Goal: Task Accomplishment & Management: Complete application form

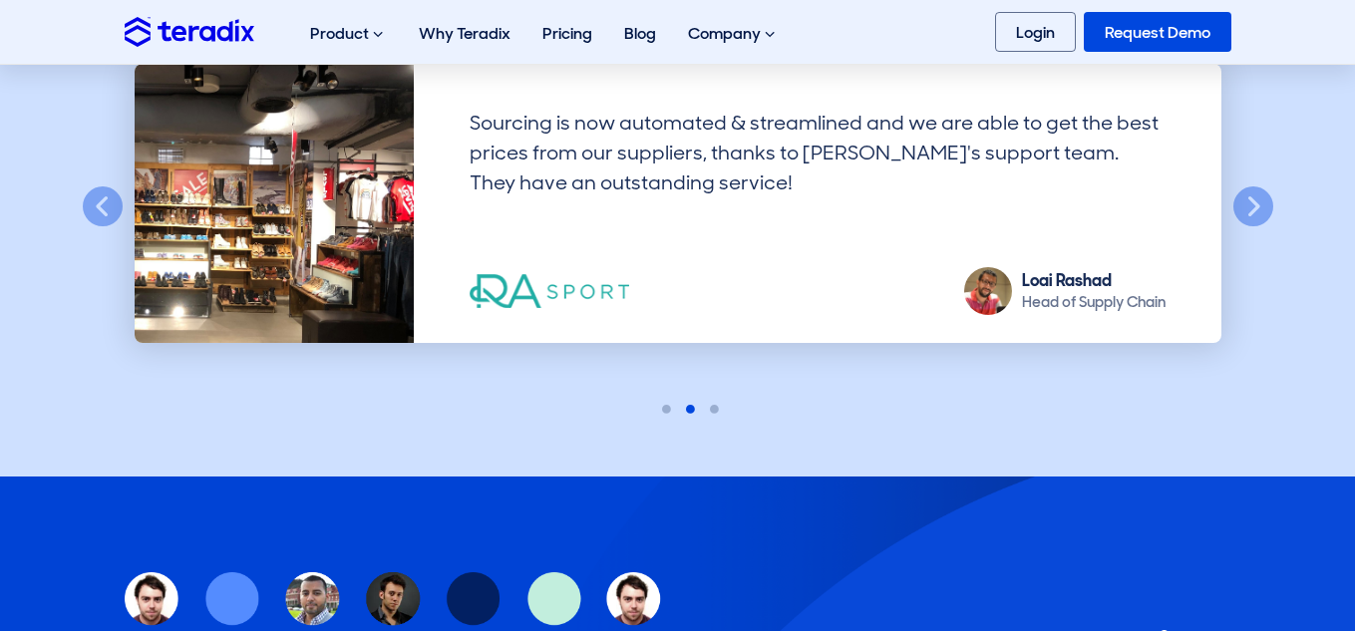
scroll to position [1803, 0]
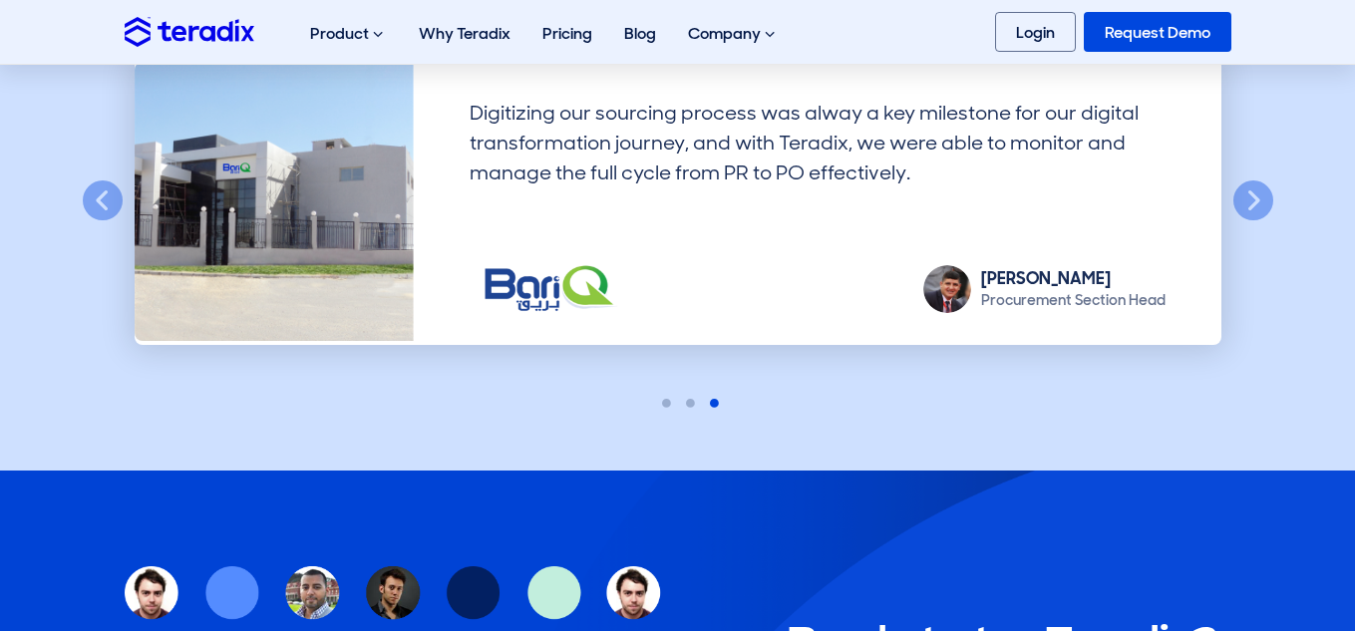
click at [419, 423] on section "Leading companies use and trust Teradix! Previous Digitizing our sourcing proce…" at bounding box center [677, 183] width 1355 height 573
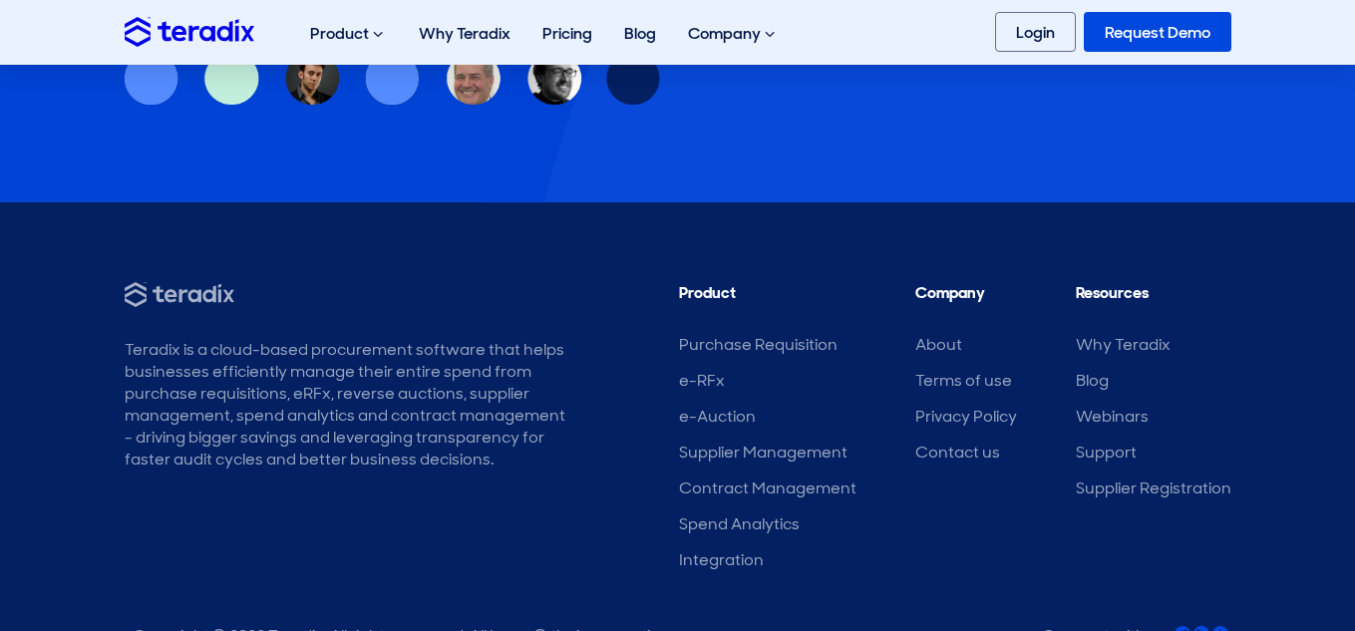
scroll to position [2743, 0]
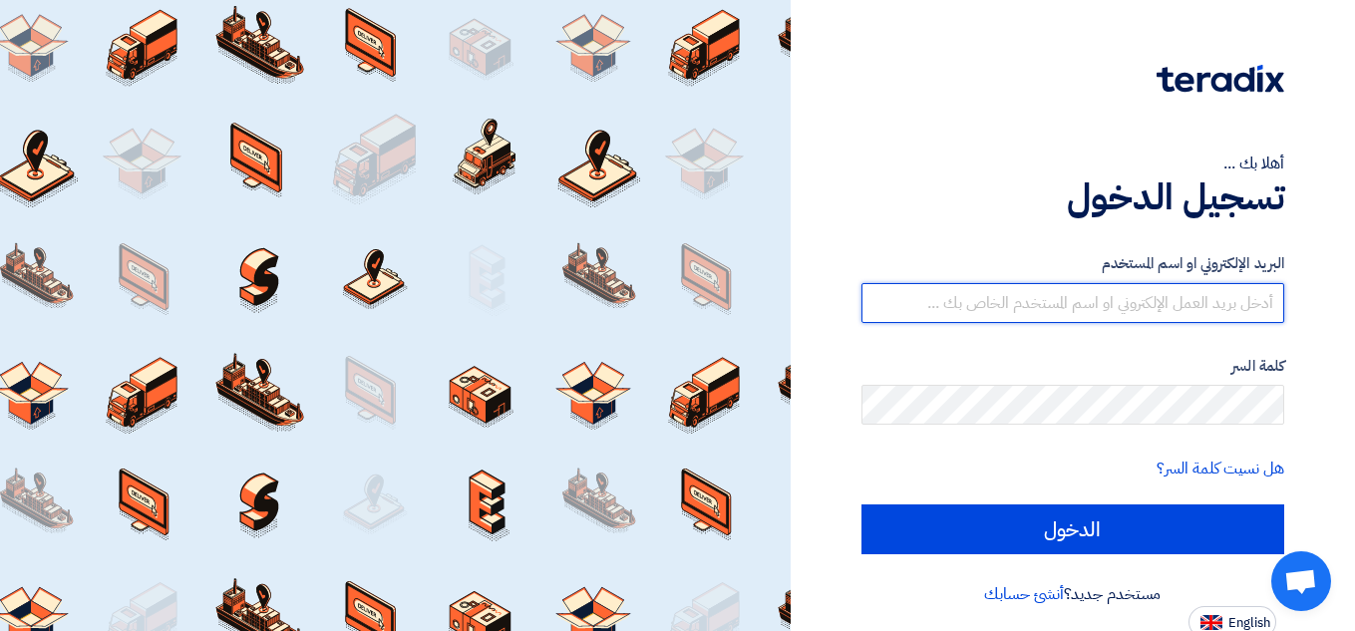
click at [1205, 308] on input "text" at bounding box center [1072, 303] width 423 height 40
type input "[EMAIL_ADDRESS][DOMAIN_NAME]"
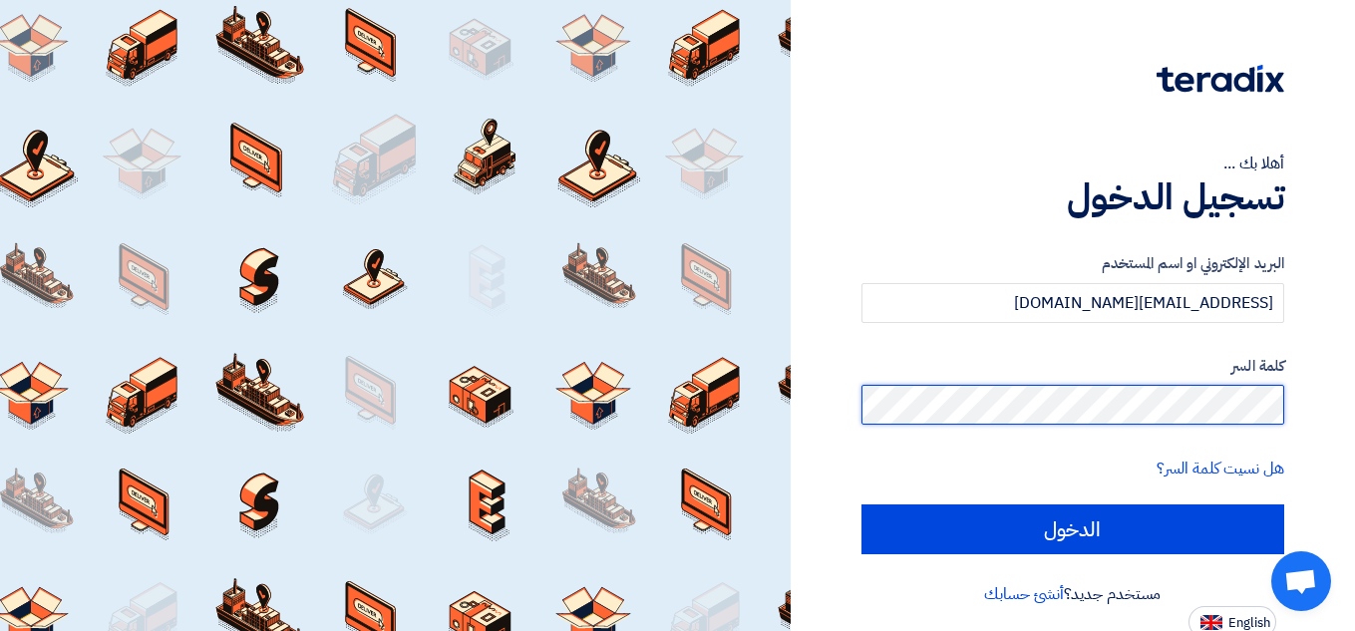
click at [861, 504] on input "الدخول" at bounding box center [1072, 529] width 423 height 50
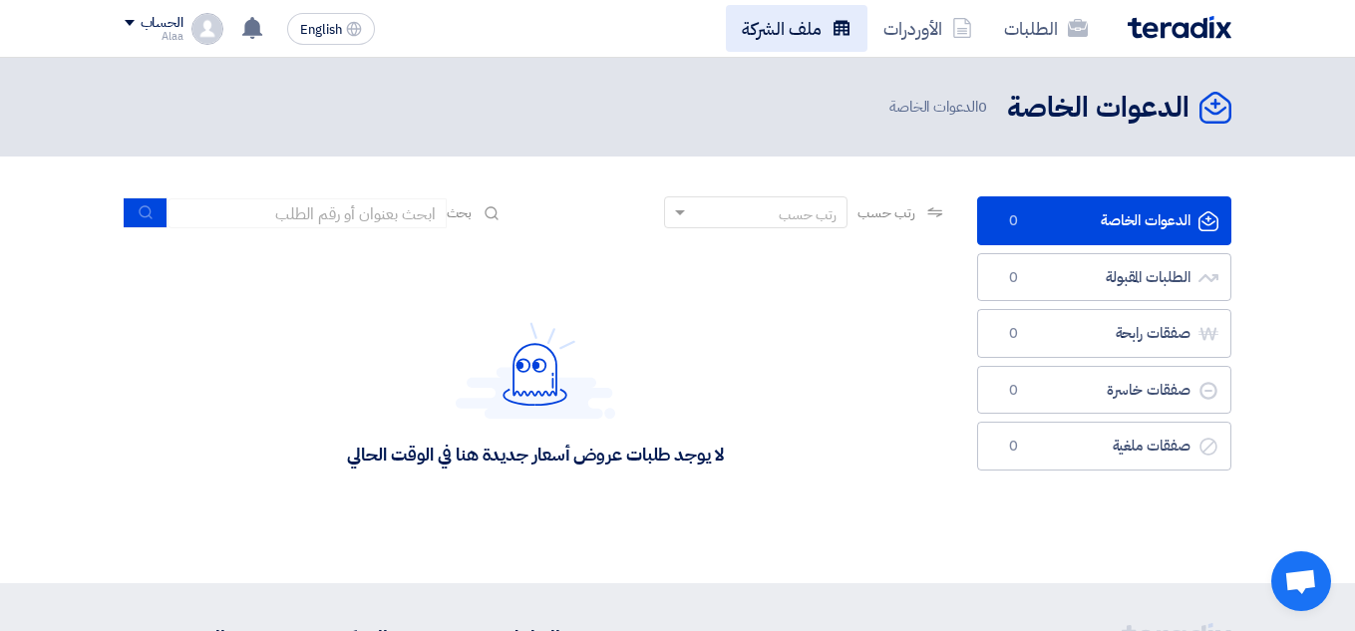
click at [801, 21] on link "ملف الشركة" at bounding box center [797, 28] width 142 height 47
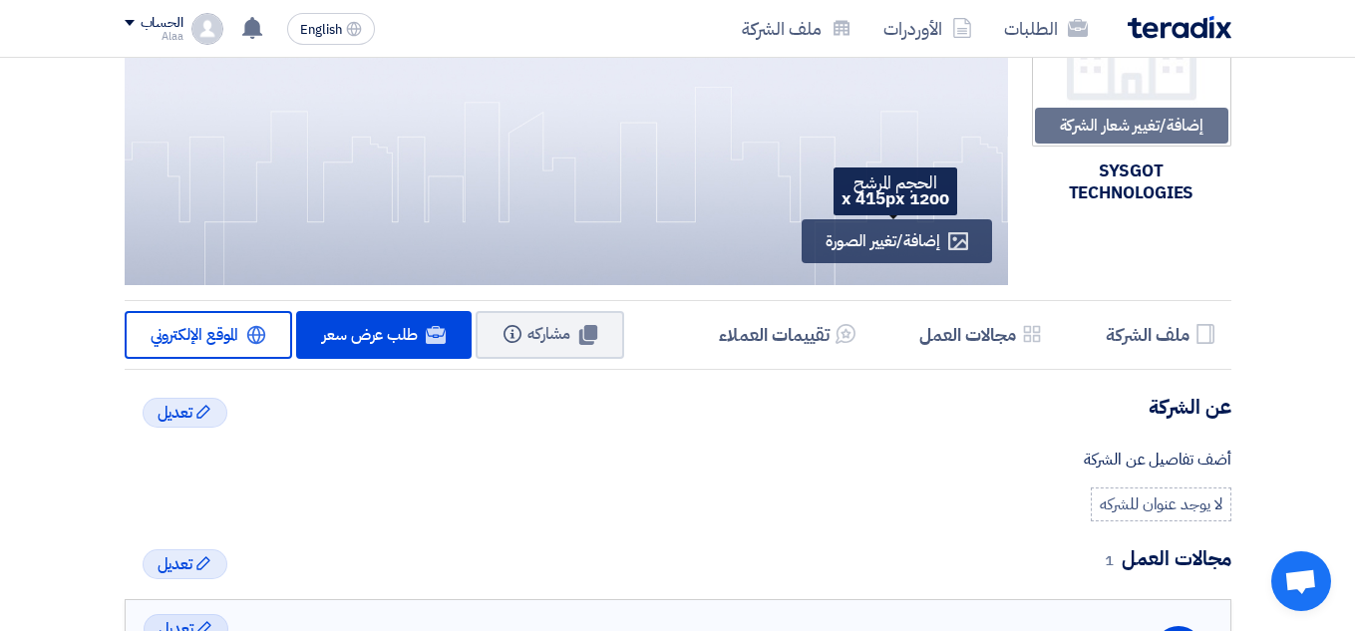
scroll to position [128, 0]
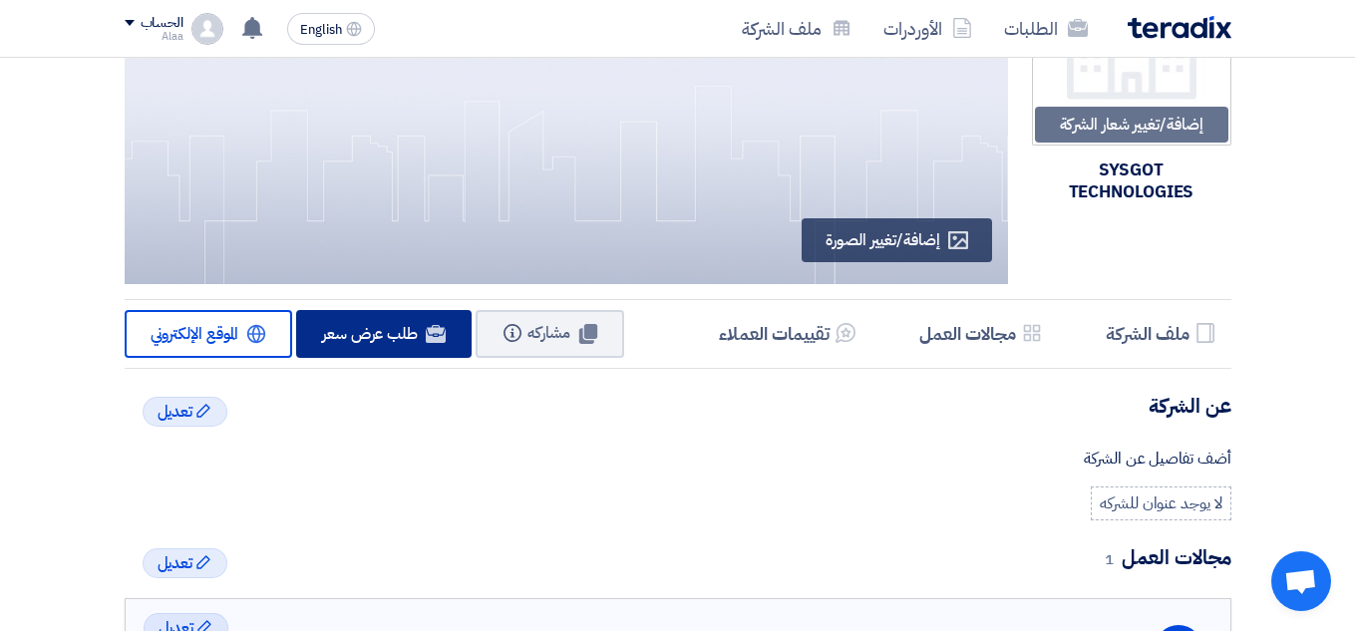
click at [353, 337] on span "طلب عرض سعر" at bounding box center [370, 334] width 96 height 24
click at [584, 482] on div "Edit تعديل عن الشركة أضف تفاصيل عن الشركة لا يوجد عنوان للشركه" at bounding box center [678, 457] width 1106 height 128
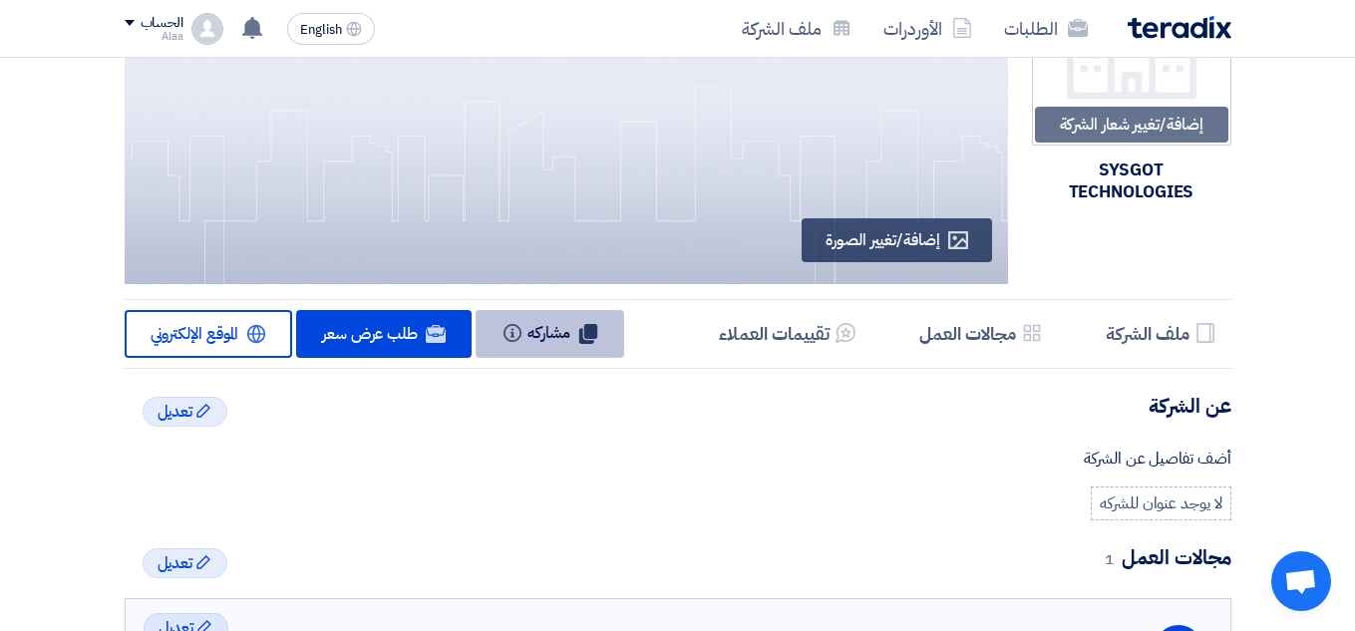
click at [565, 335] on span "مشاركه" at bounding box center [548, 333] width 43 height 24
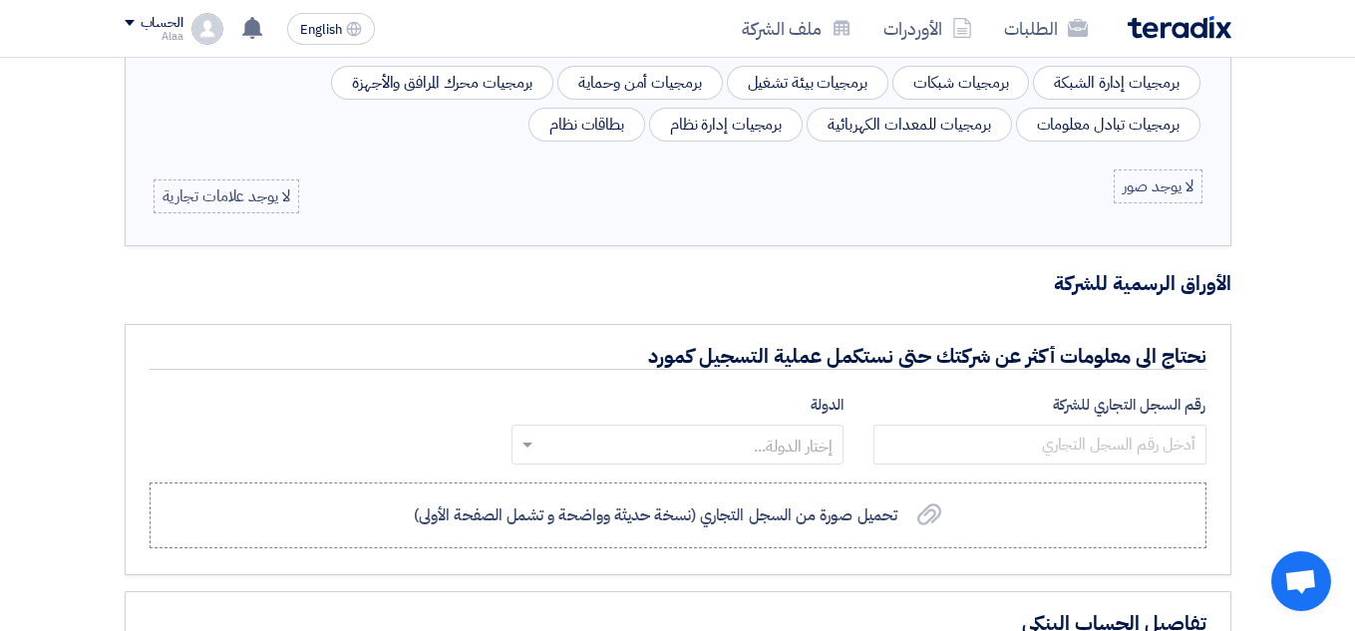
scroll to position [1128, 0]
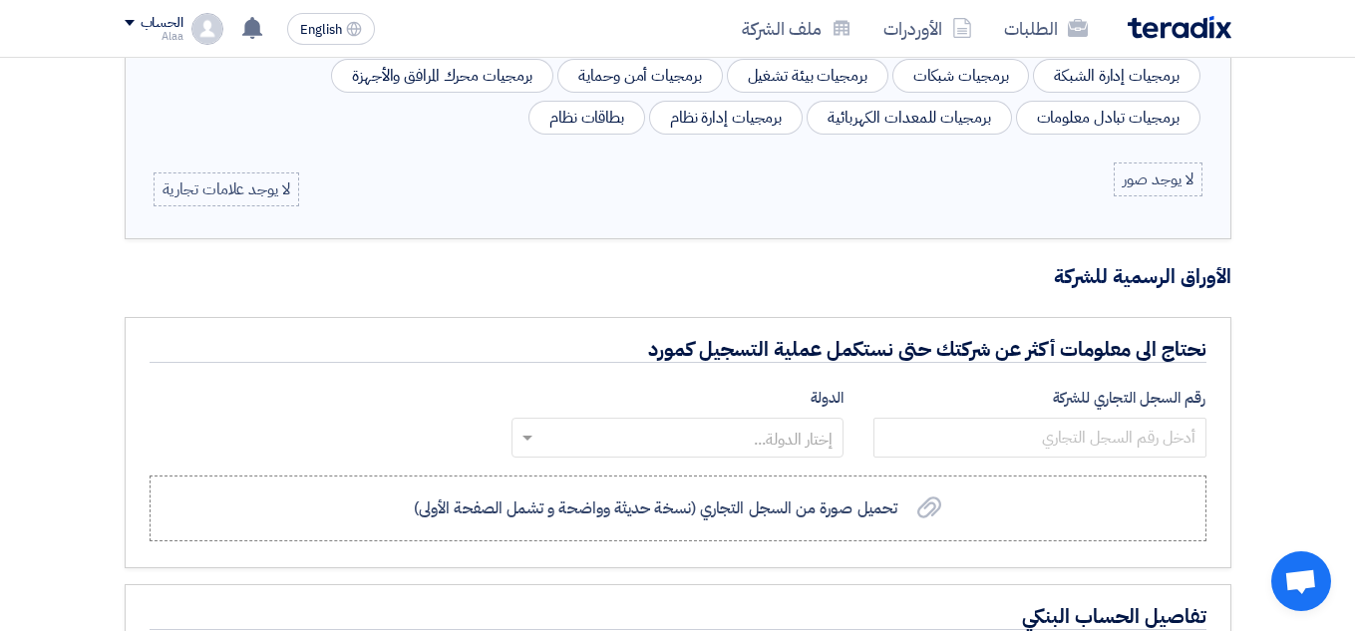
click at [293, 407] on div "رقم السجل التجاري للشركة الدولة إختار الدولة..." at bounding box center [678, 426] width 1086 height 79
click at [1108, 447] on input "number" at bounding box center [1039, 438] width 332 height 40
type input "5957"
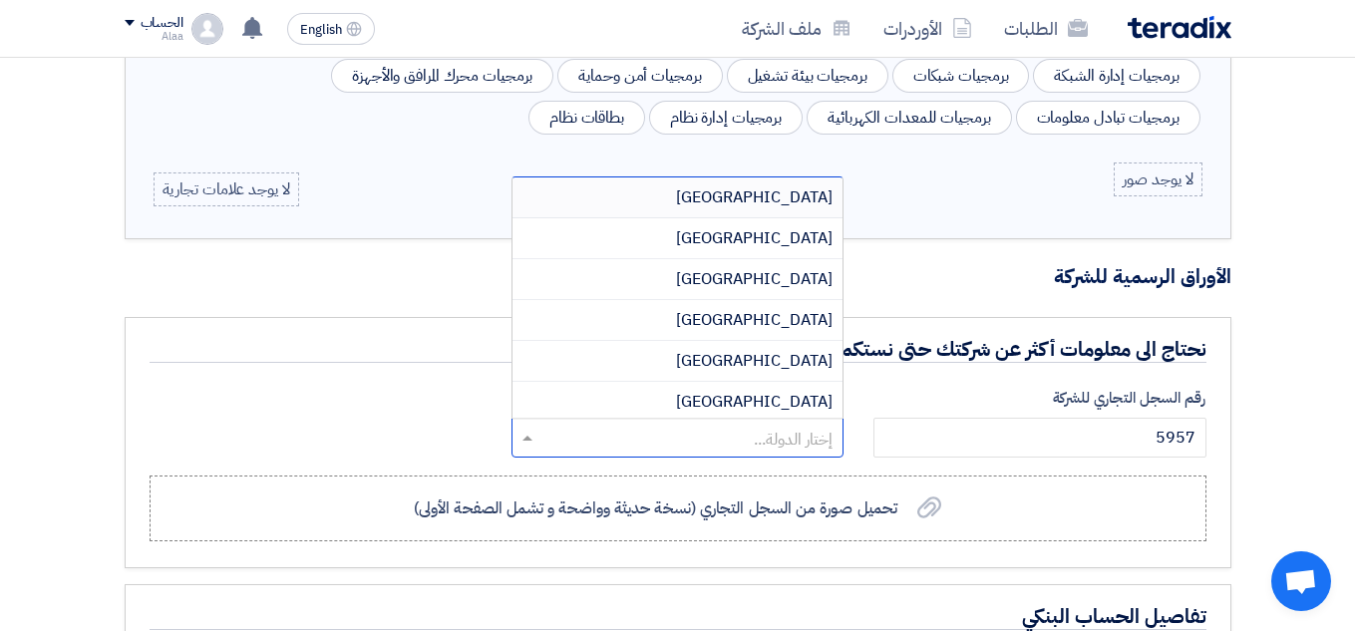
click at [726, 431] on input "text" at bounding box center [688, 439] width 292 height 33
type input "eg"
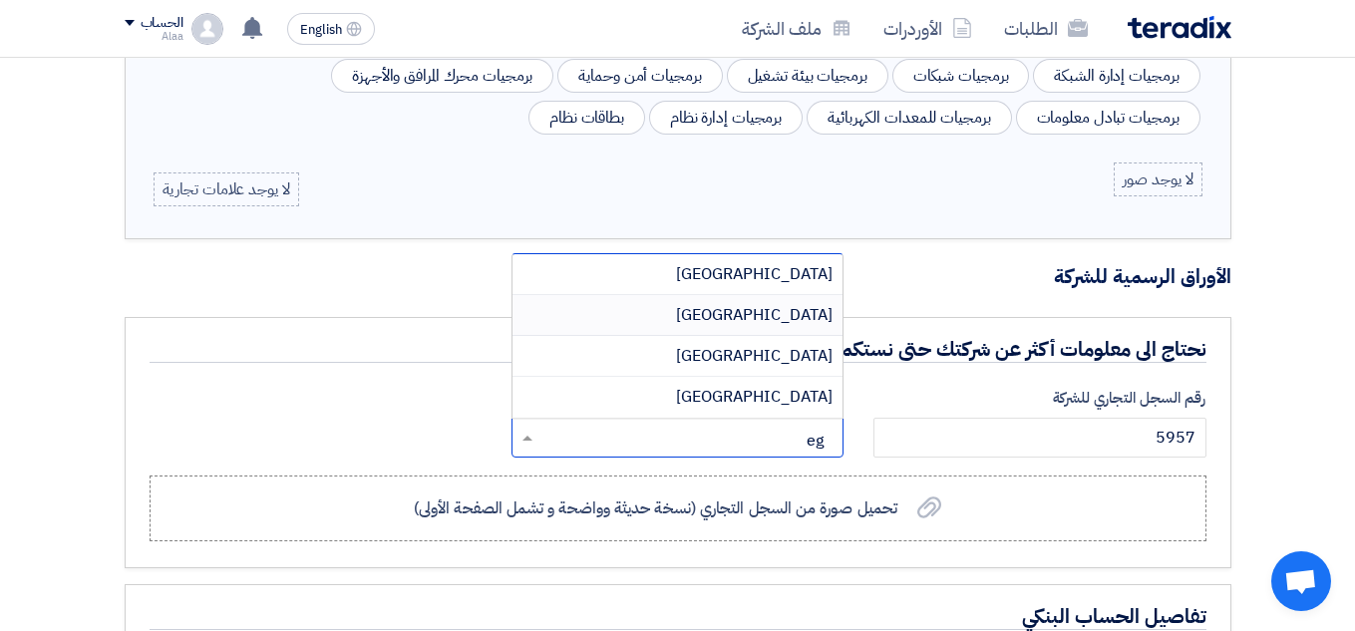
click at [800, 327] on div "Egypt" at bounding box center [677, 315] width 330 height 41
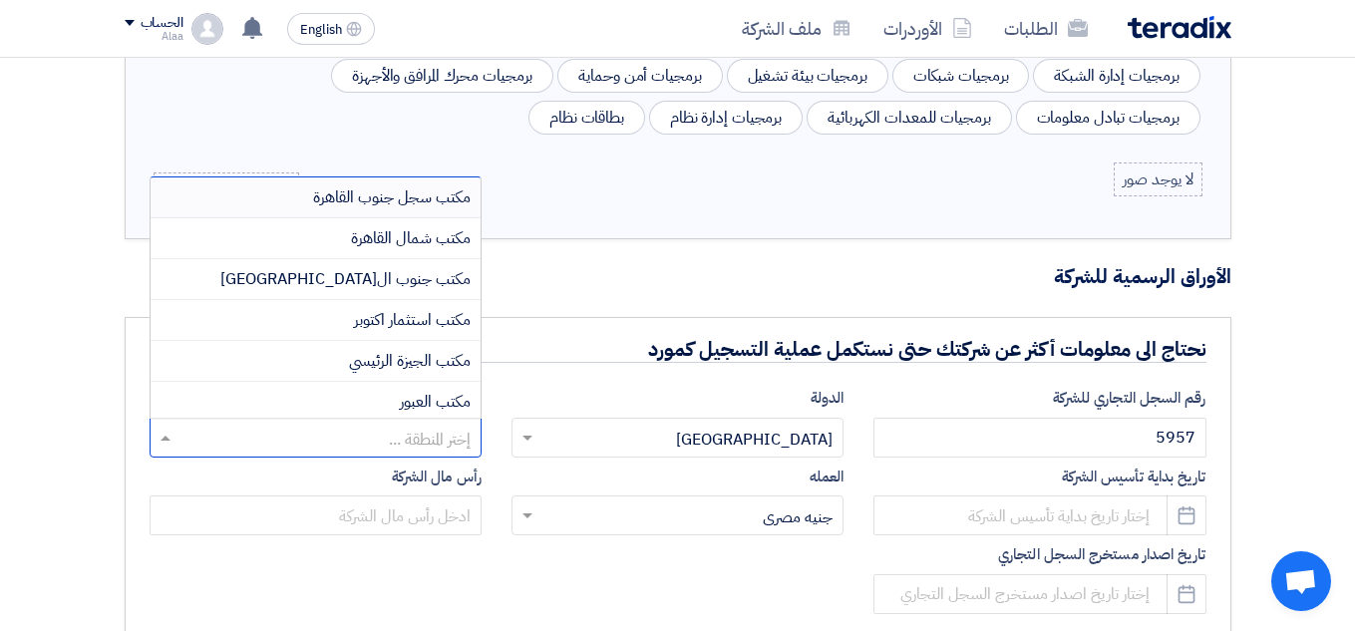
click at [377, 418] on ng-select "إختر المنطقة ... ﻣﻜﺘﺐ ﺳﺠﻞ ﺟﻨﻮﺏ اﻟﻘﺎﻫﺮﺓ ﻣﻜﺘﺐ ﺷﻤﺎﻝ اﻟﻘﺎﻫﺮﺓ مكتب جنوب القاهرة مكتب…" at bounding box center [316, 438] width 332 height 40
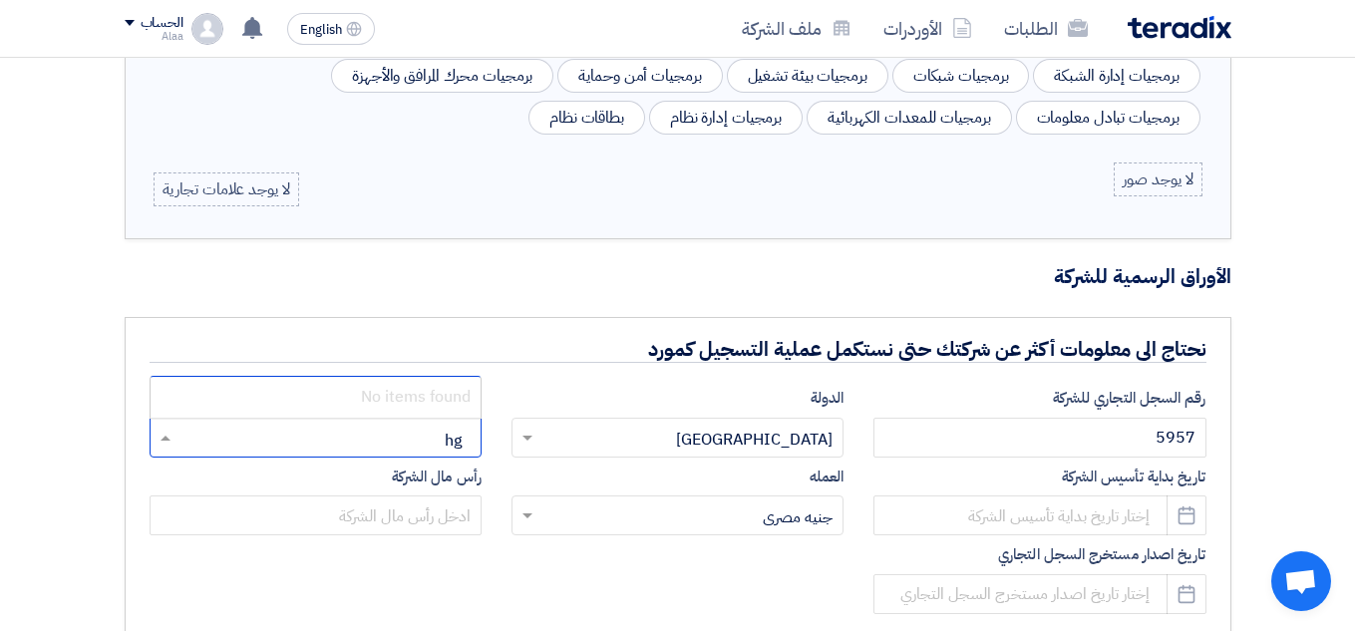
type input "h"
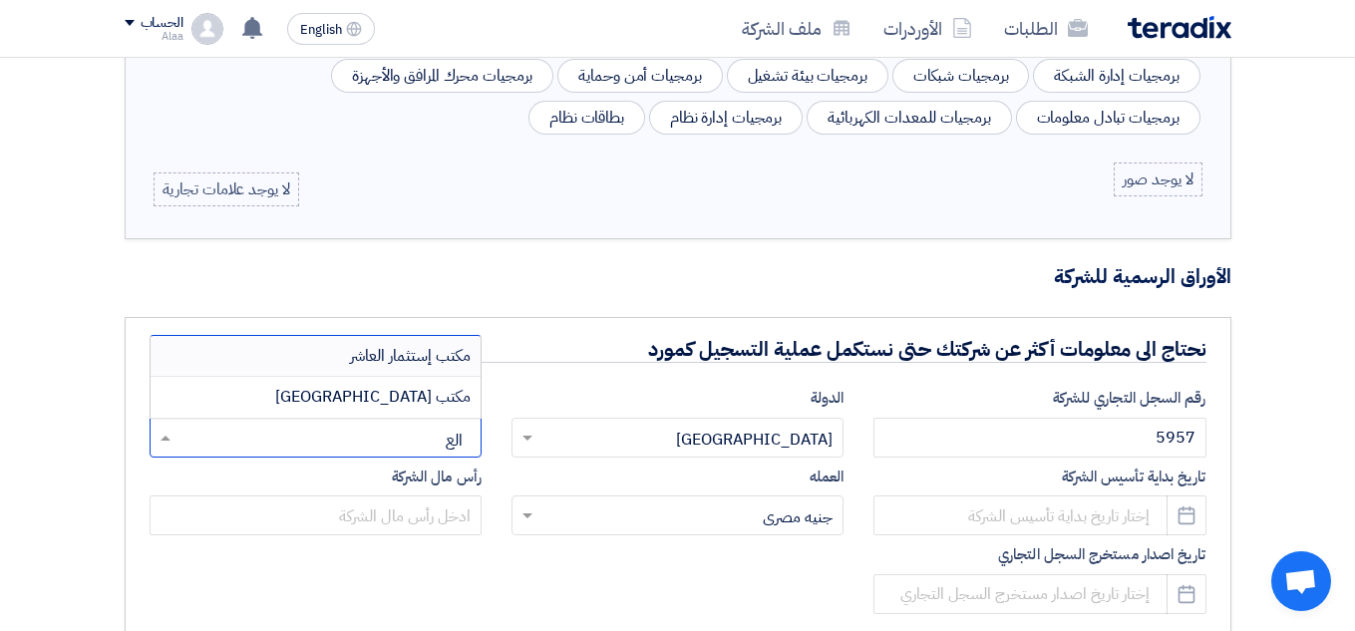
type input "العا"
click at [409, 396] on span "مكتب إستثمار العاشر" at bounding box center [410, 397] width 121 height 24
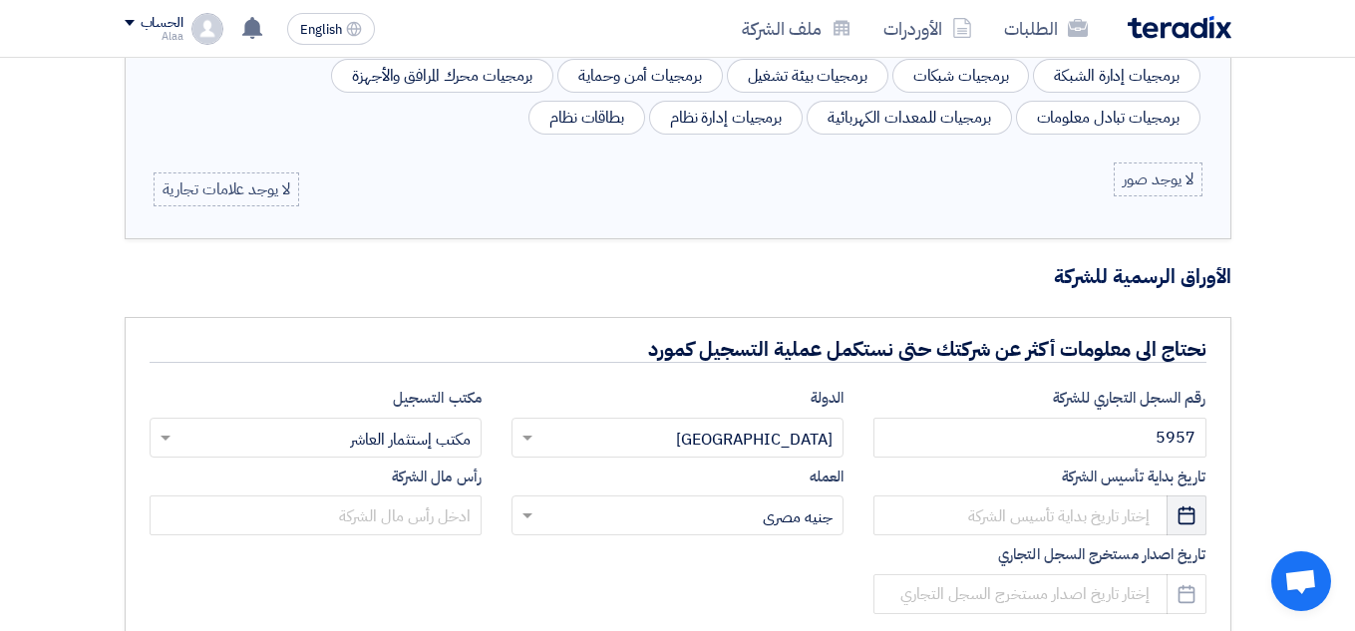
click at [1189, 519] on icon "Pick a date" at bounding box center [1186, 515] width 20 height 20
select select "8"
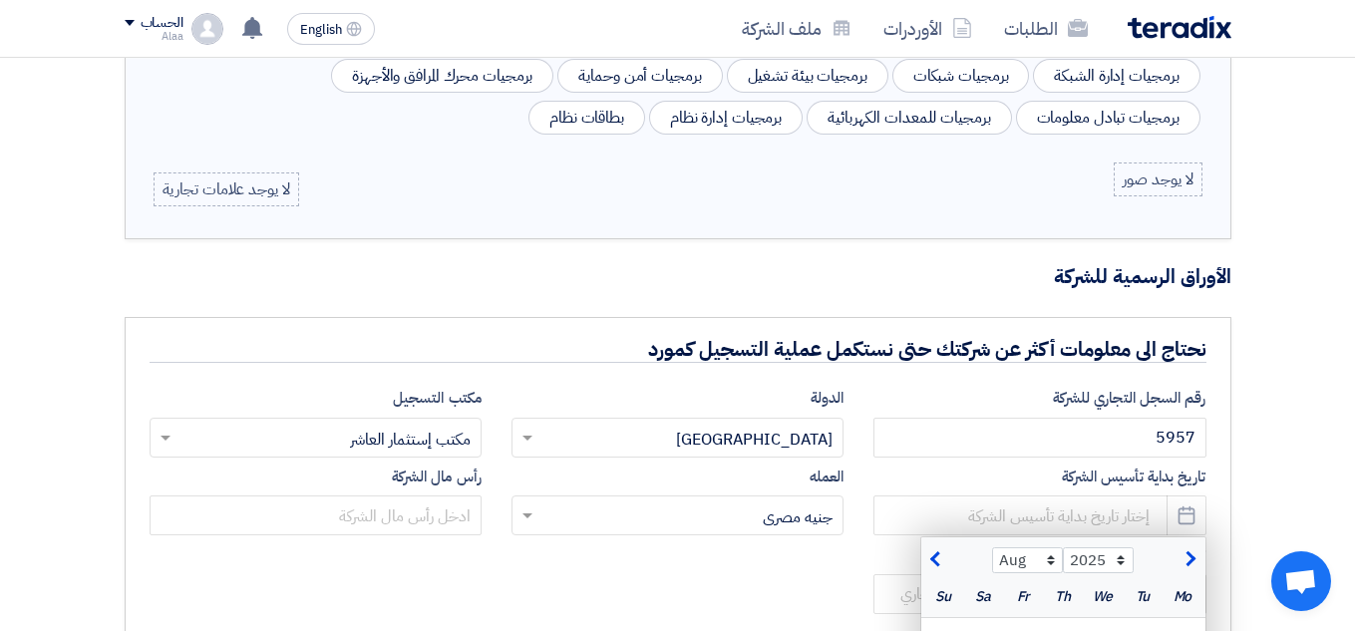
click at [1255, 384] on div "إضافة/تغيير شعار الشركة Image SYSGOT TECHNOLOGIES Profile إضافة/تغيير الصورة Pr…" at bounding box center [677, 280] width 1355 height 2703
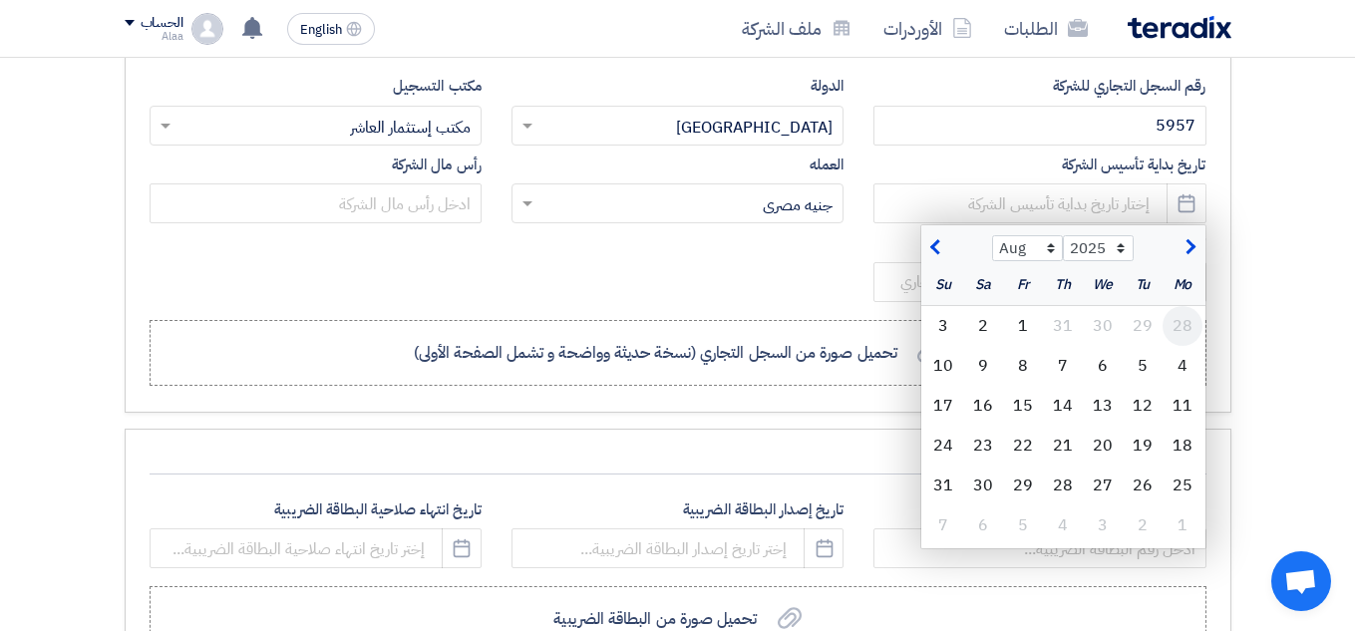
scroll to position [1453, 0]
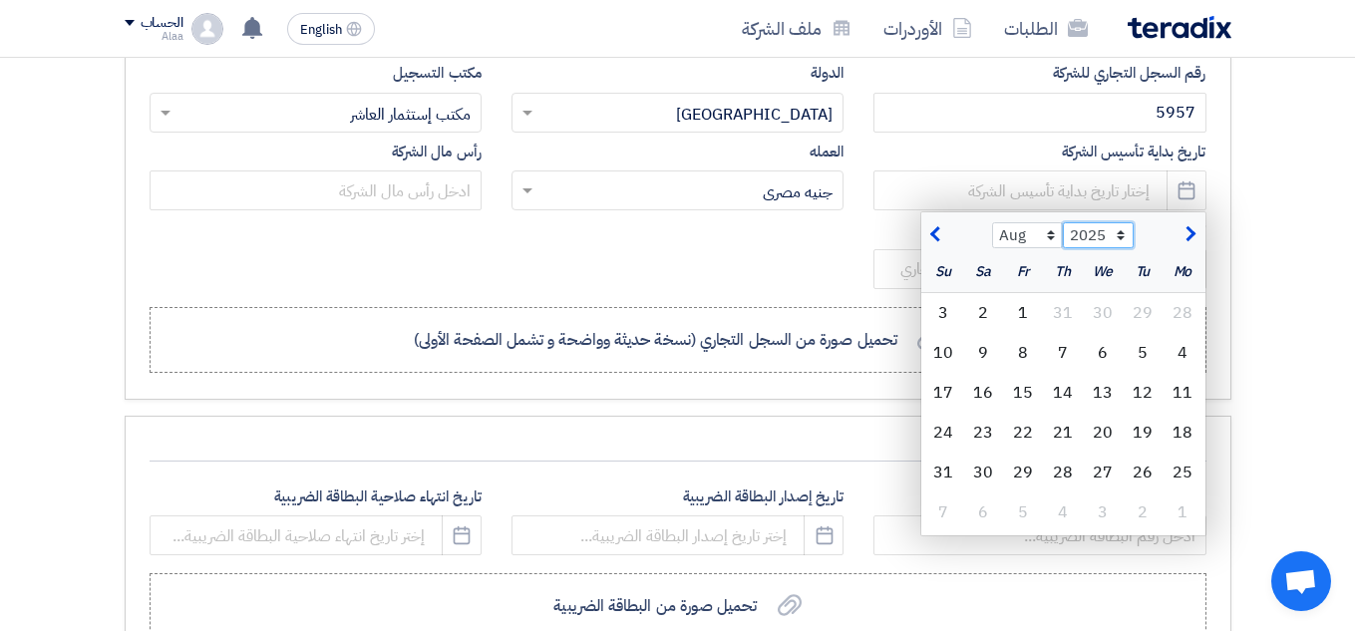
click at [1129, 229] on select "2015 2016 2017 2018 2019 2020 2021 2022 2023 2024 2025 2026 2027 2028 2029 2030…" at bounding box center [1098, 235] width 71 height 26
select select "2019"
click at [1063, 222] on select "2015 2016 2017 2018 2019 2020 2021 2022 2023 2024 2025 2026 2027 2028 2029 2030…" at bounding box center [1098, 235] width 71 height 26
click at [1042, 238] on select "Jan Feb Mar Apr May Jun Jul Aug Sep Oct Nov Dec" at bounding box center [1027, 235] width 71 height 26
select select "12"
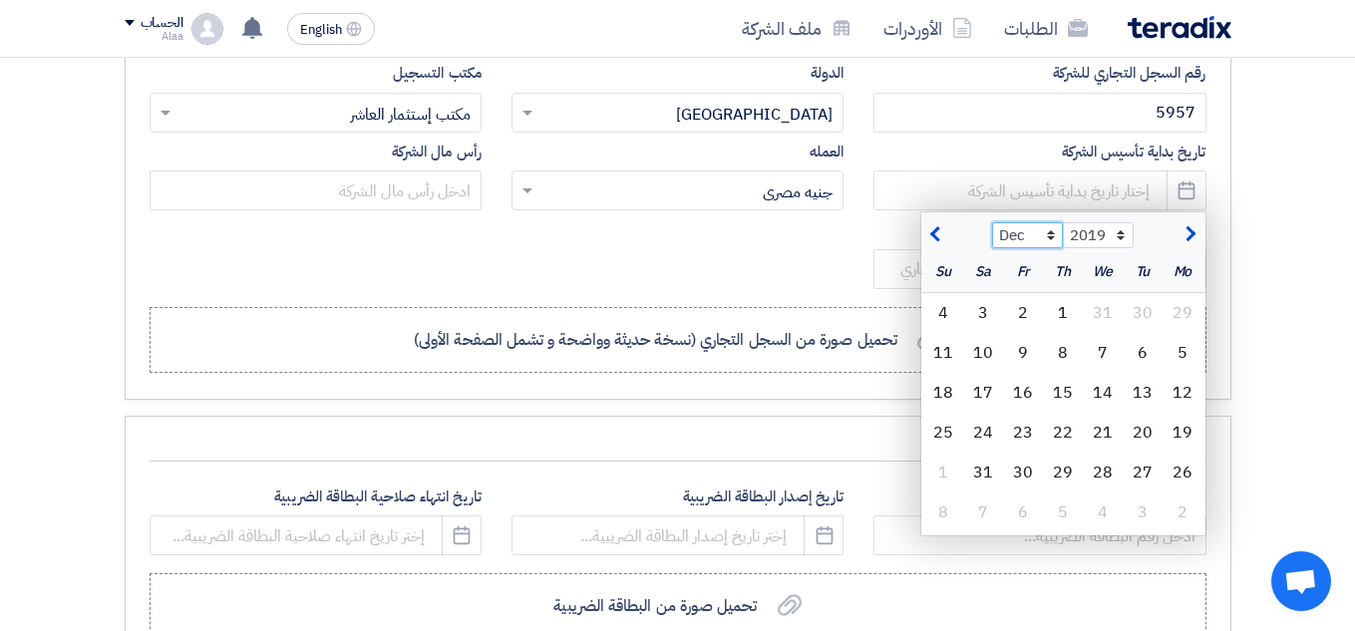
click at [992, 222] on select "Jan Feb Mar Apr May Jun Jul Aug Sep Oct Nov Dec" at bounding box center [1027, 235] width 71 height 26
click at [1182, 435] on div "16" at bounding box center [1182, 433] width 40 height 40
type input "2019-12-16"
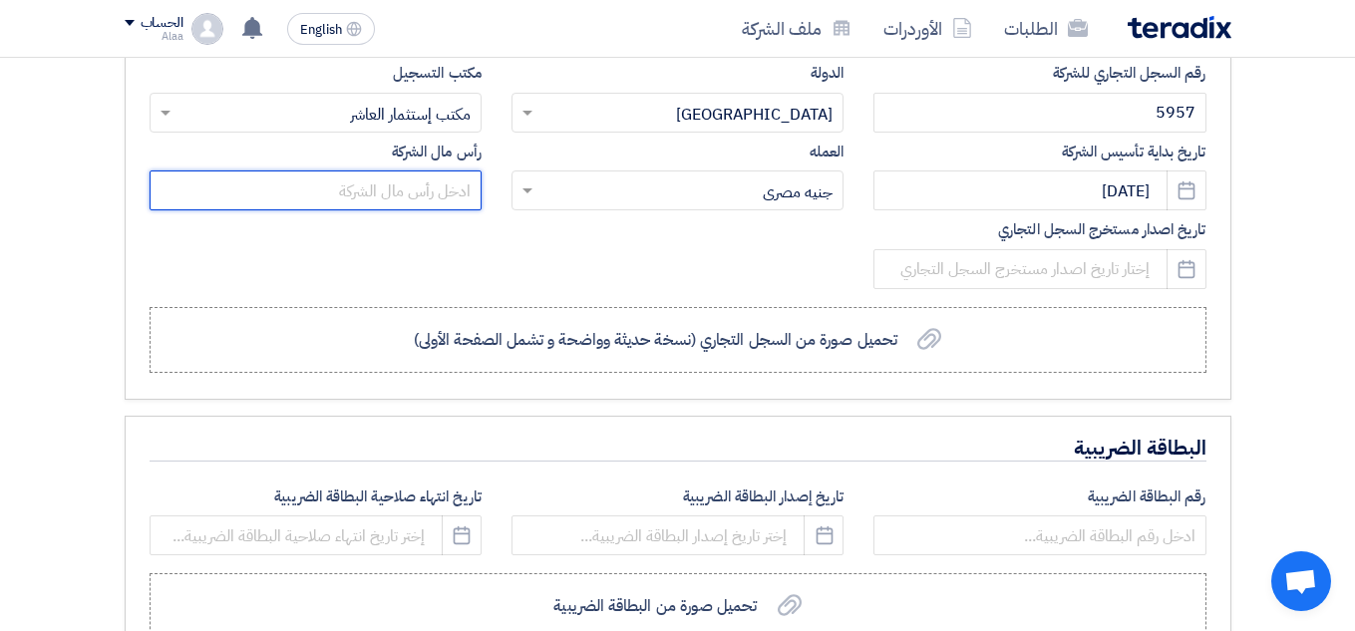
click at [442, 188] on input "text" at bounding box center [316, 190] width 332 height 40
type input "100000"
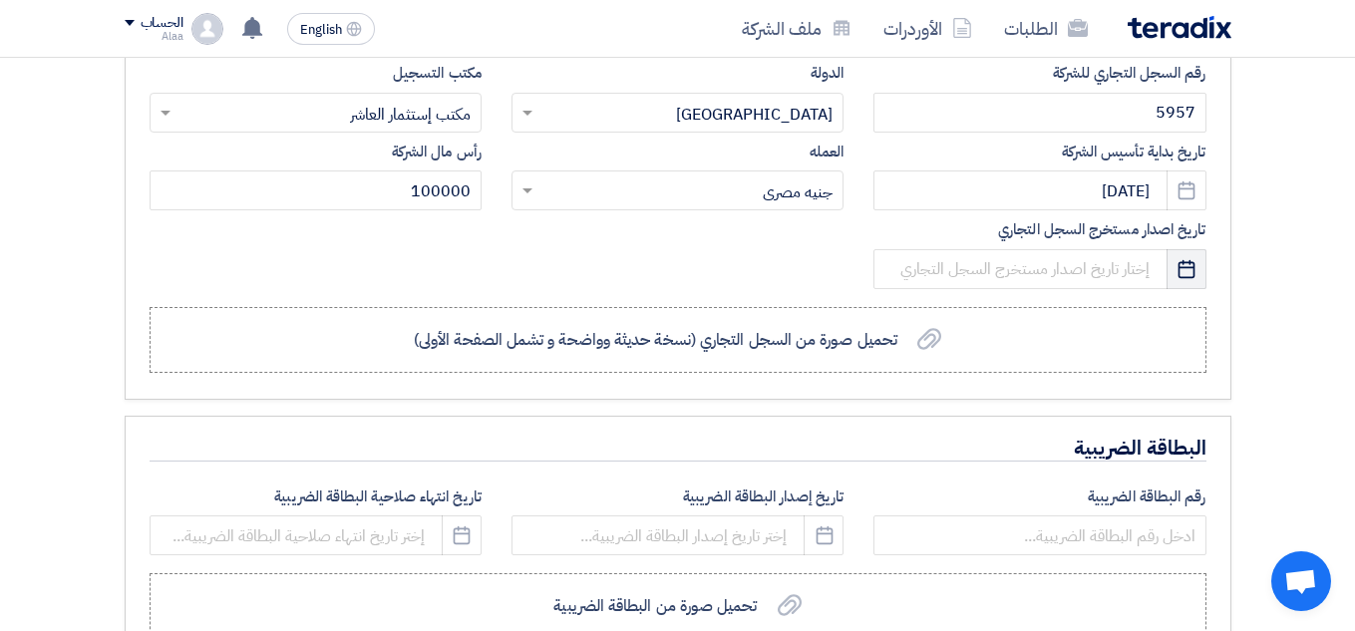
click at [1194, 276] on use "button" at bounding box center [1186, 268] width 17 height 18
select select "8"
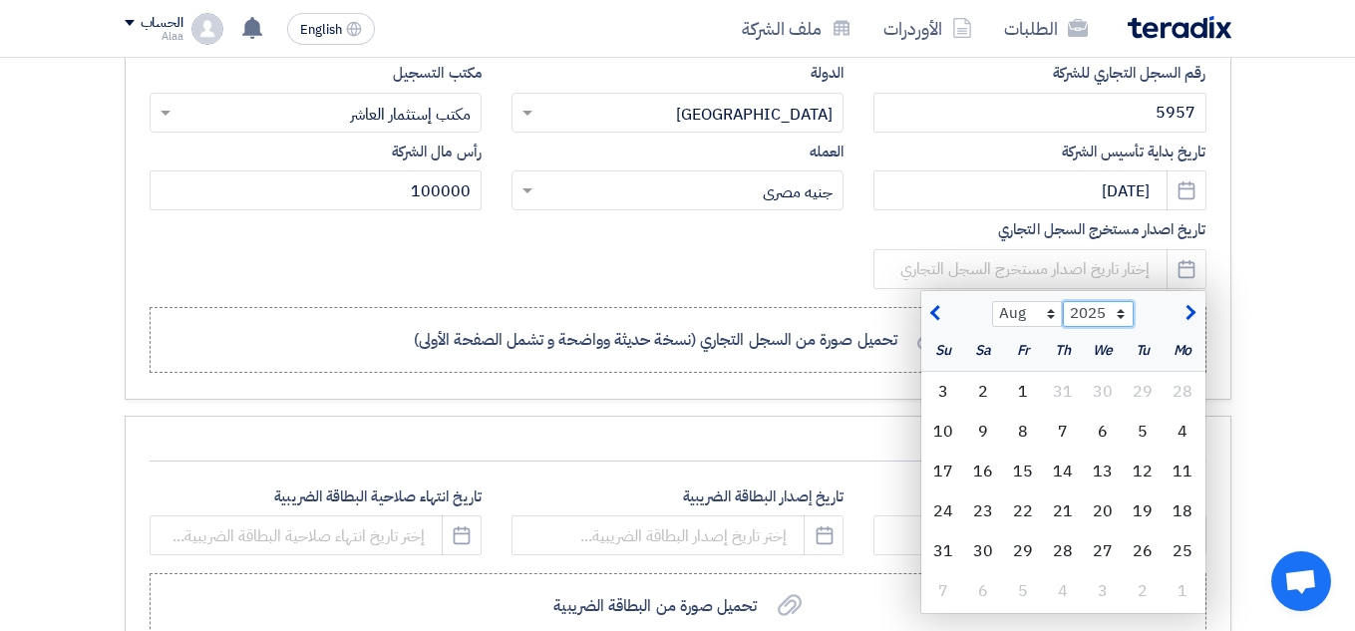
click at [1100, 309] on select "2015 2016 2017 2018 2019 2020 2021 2022 2023 2024 2025 2026 2027 2028 2029 2030…" at bounding box center [1098, 314] width 71 height 26
select select "2019"
click at [1063, 301] on select "2015 2016 2017 2018 2019 2020 2021 2022 2023 2024 2025 2026 2027 2028 2029 2030…" at bounding box center [1098, 314] width 71 height 26
click at [1048, 310] on select "Jan Feb Mar Apr May Jun Jul Aug Sep Oct Nov Dec" at bounding box center [1027, 314] width 71 height 26
select select "12"
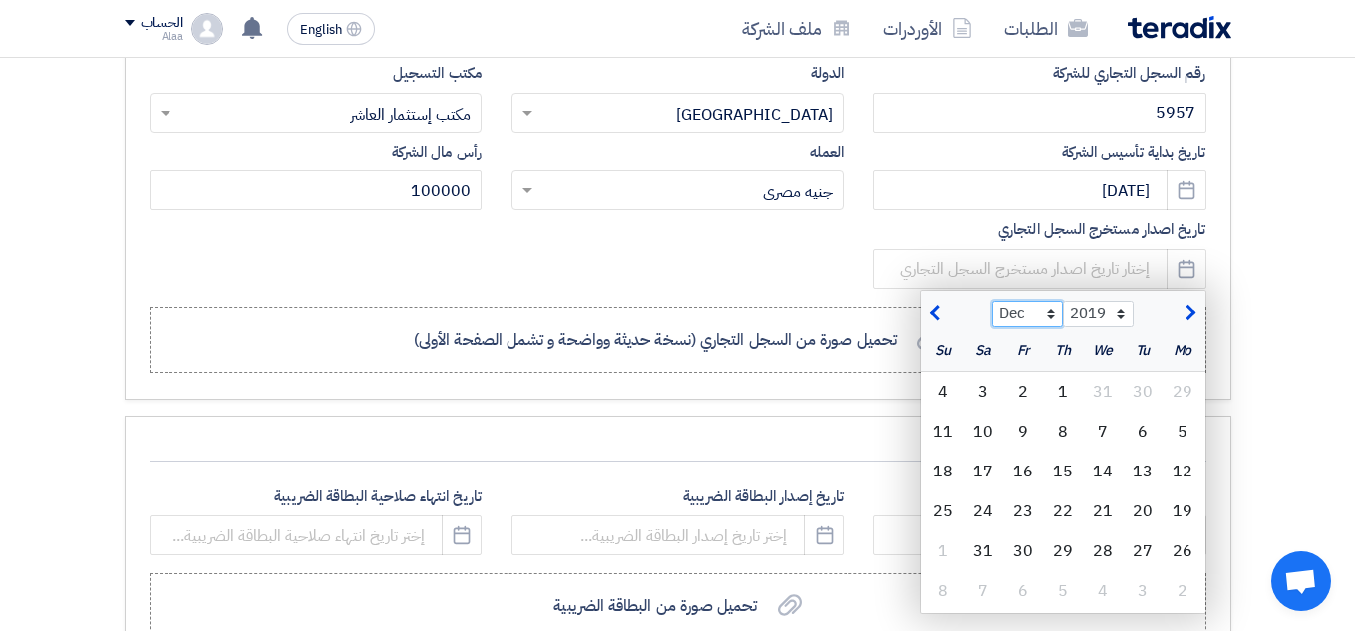
click at [992, 301] on select "Jan Feb Mar Apr May Jun Jul Aug Sep Oct Nov Dec" at bounding box center [1027, 314] width 71 height 26
click at [1177, 504] on div "16" at bounding box center [1182, 511] width 40 height 40
type input "2019-12-16"
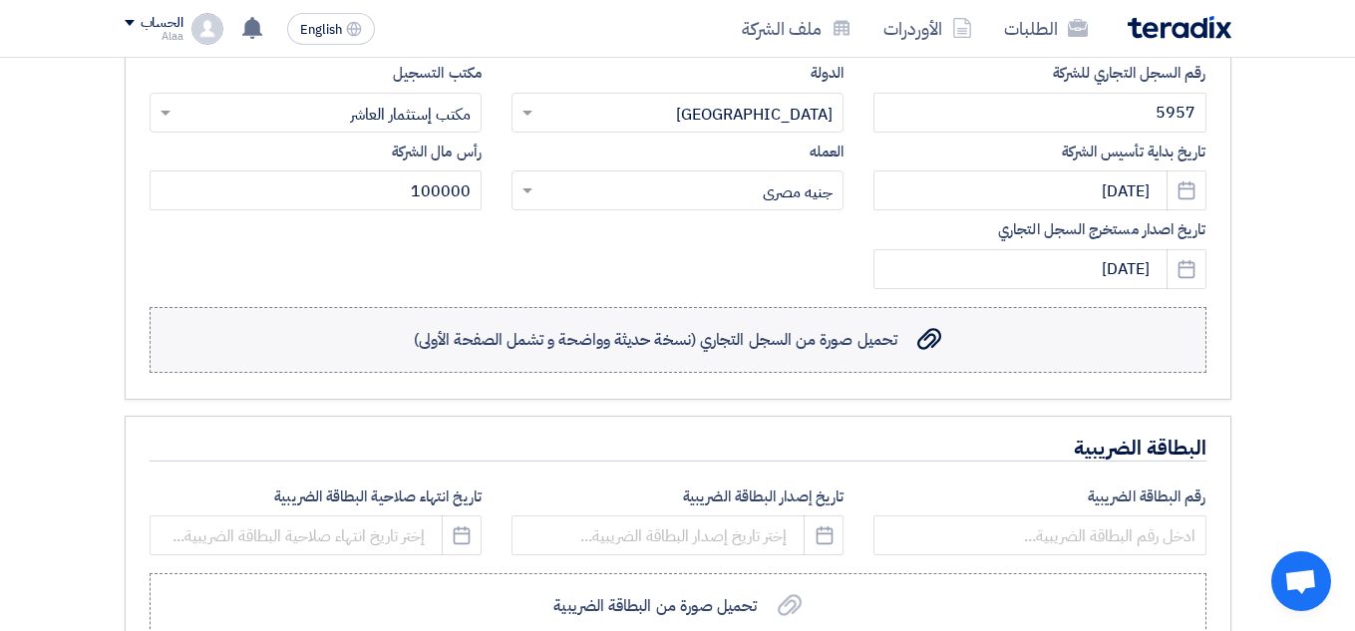
click at [834, 337] on span "تحميل صورة من السجل التجاري (نسخة حديثة وواضحة و تشمل الصفحة الأولى)" at bounding box center [655, 340] width 483 height 24
click at [0, 0] on input "تحميل صورة من السجل التجاري (نسخة حديثة وواضحة و تشمل الصفحة الأولى) تحميل صورة…" at bounding box center [0, 0] width 0 height 0
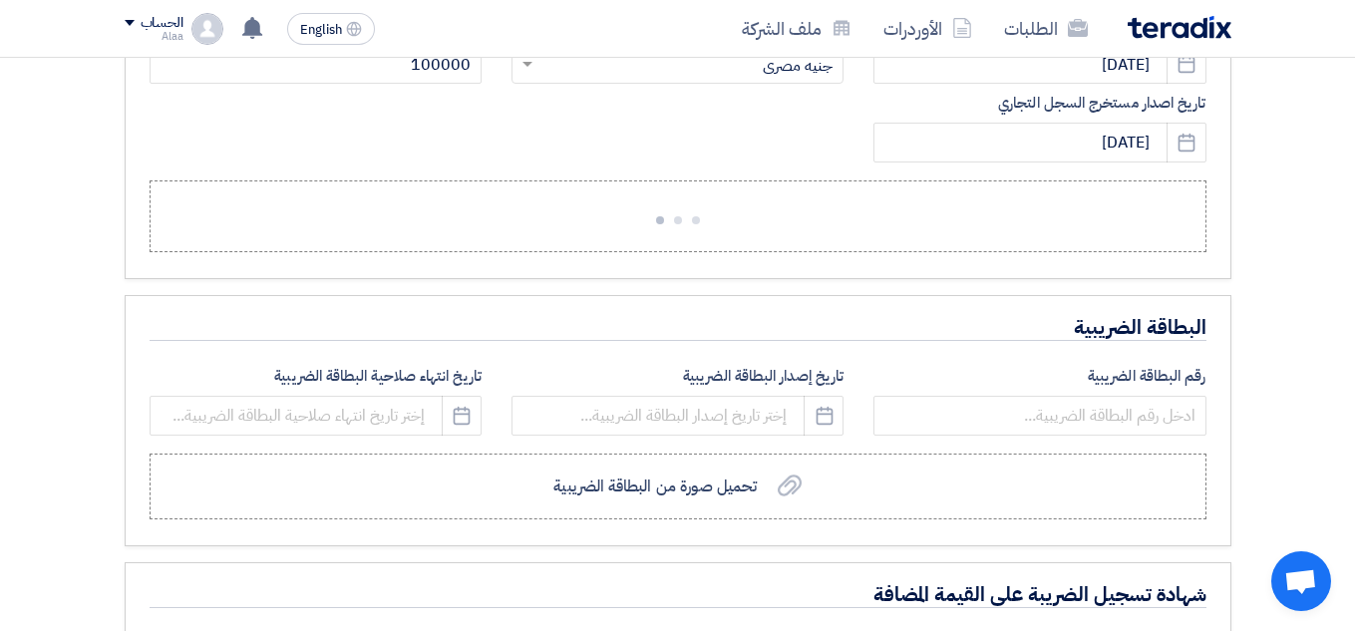
scroll to position [1581, 0]
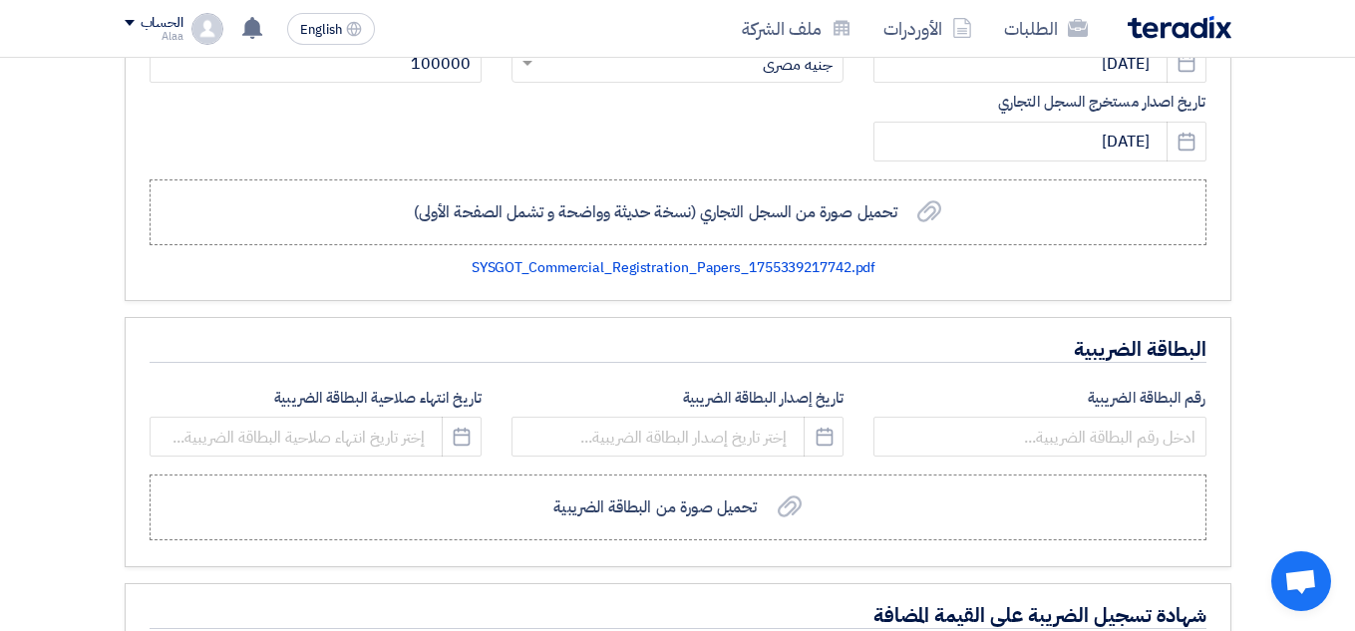
click at [979, 446] on input "number" at bounding box center [1039, 437] width 332 height 40
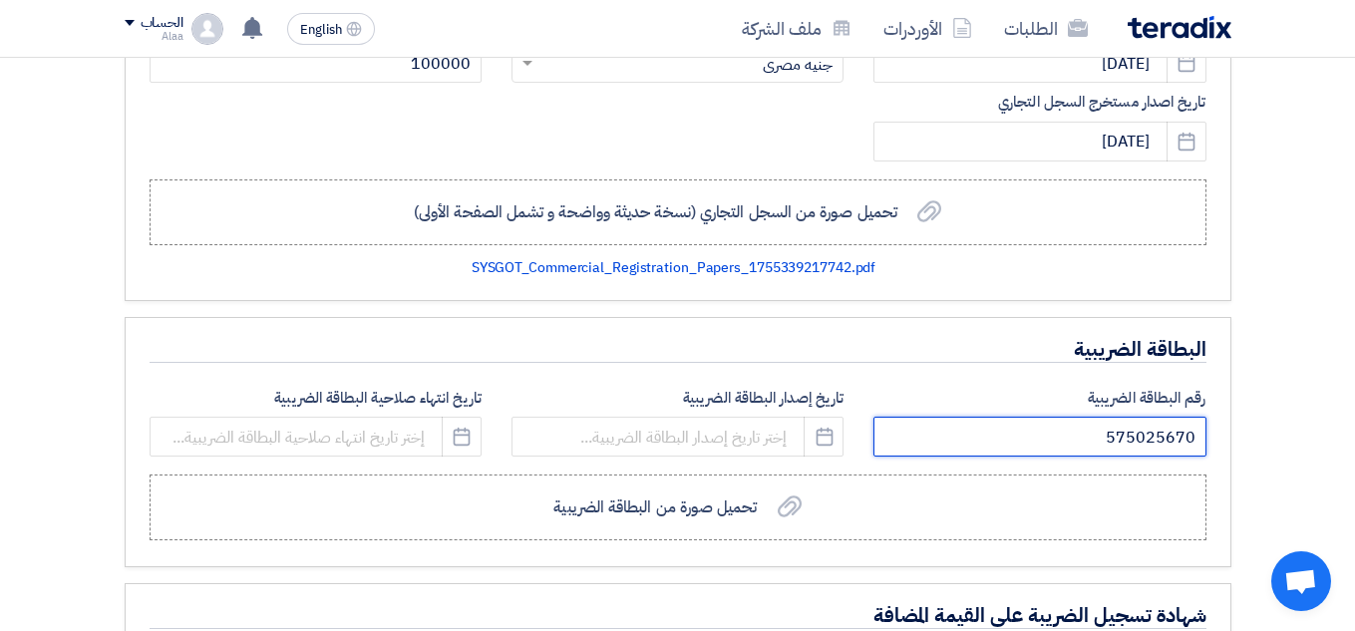
type input "575025670"
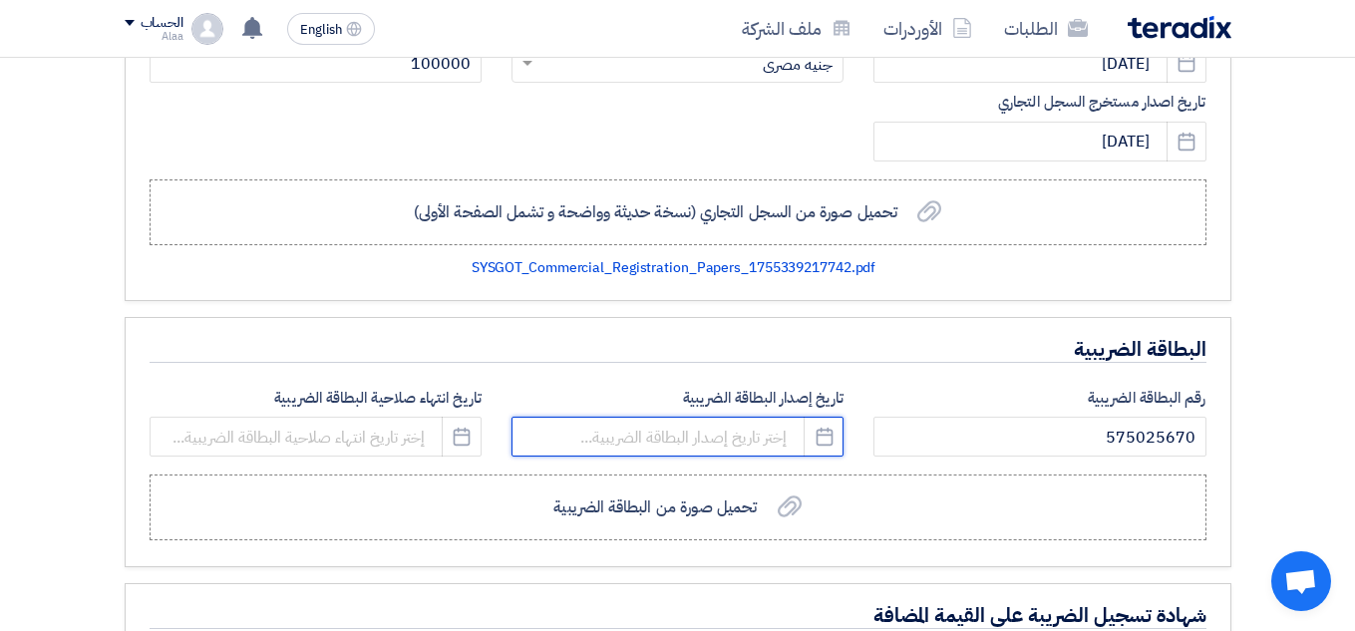
click at [752, 427] on input at bounding box center [677, 437] width 332 height 40
select select "8"
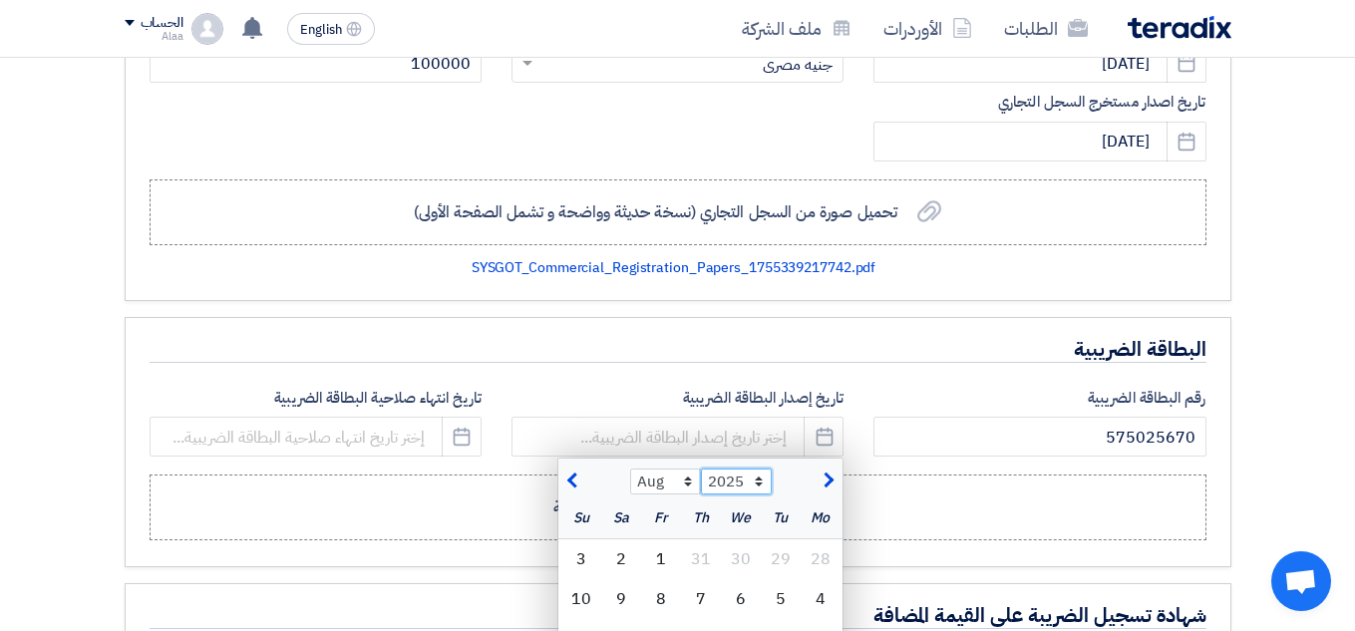
click at [748, 490] on select "2015 2016 2017 2018 2019 2020 2021 2022 2023 2024 2025 2026 2027 2028 2029 2030…" at bounding box center [736, 481] width 71 height 26
select select "2019"
click at [701, 468] on select "2015 2016 2017 2018 2019 2020 2021 2022 2023 2024 2025 2026 2027 2028 2029 2030…" at bounding box center [736, 481] width 71 height 26
click at [672, 477] on select "Jan Feb Mar Apr May Jun Jul Aug Sep Oct Nov Dec" at bounding box center [665, 481] width 71 height 26
select select "12"
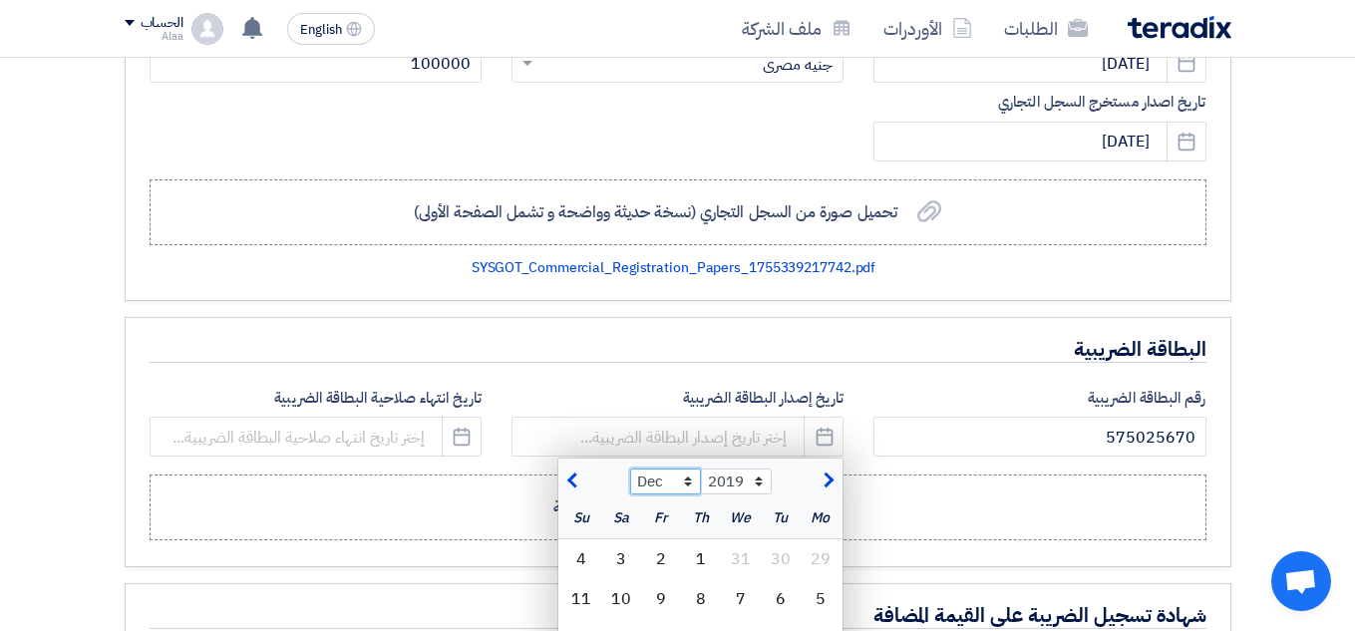
click at [630, 468] on select "Jan Feb Mar Apr May Jun Jul Aug Sep Oct Nov Dec" at bounding box center [665, 481] width 71 height 26
click at [585, 559] on div "1" at bounding box center [581, 559] width 40 height 40
type input "2019-12-01"
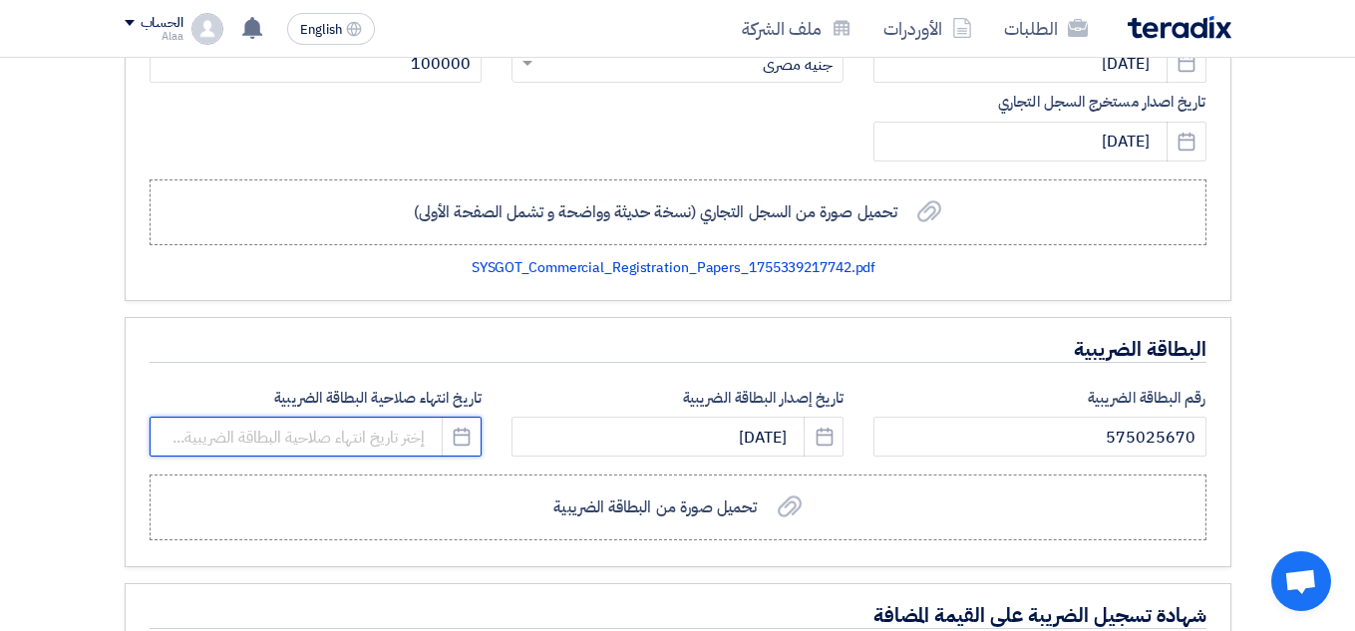
click at [356, 426] on input at bounding box center [316, 437] width 332 height 40
select select "8"
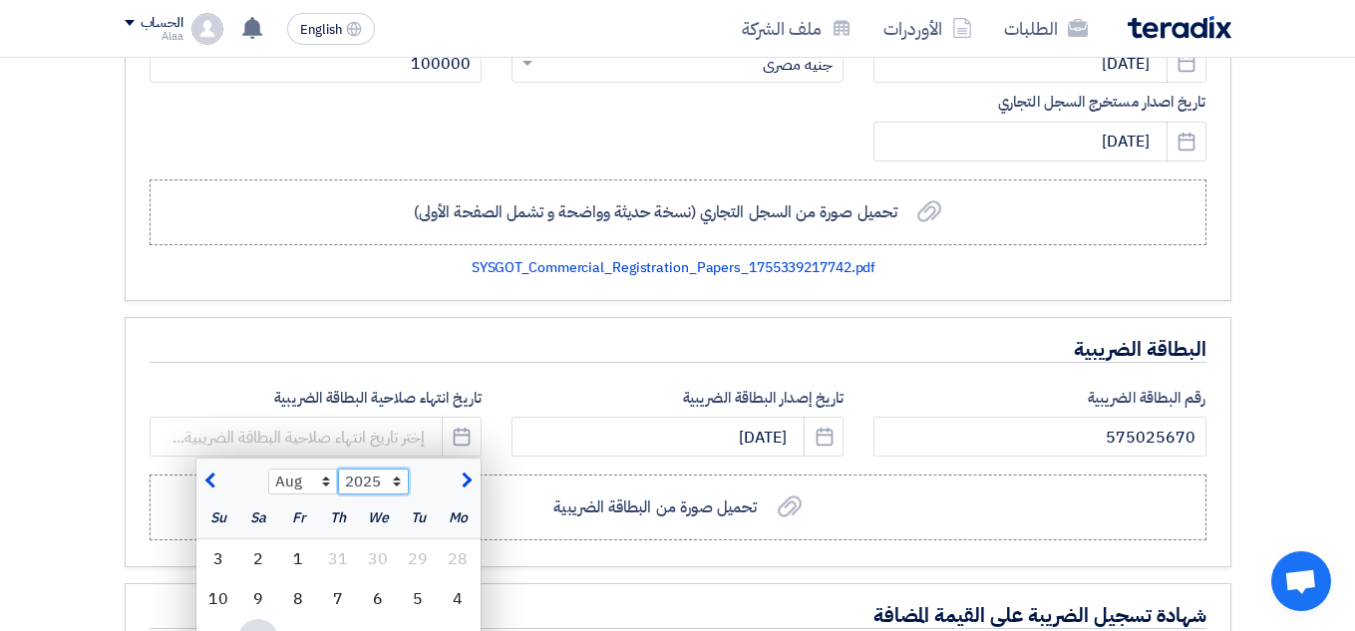
click at [396, 472] on select "2015 2016 2017 2018 2019 2020 2021 2022 2023 2024 2025 2026 2027 2028 2029 2030…" at bounding box center [373, 481] width 71 height 26
select select "2026"
click at [338, 468] on select "2015 2016 2017 2018 2019 2020 2021 2022 2023 2024 2025 2026 2027 2028 2029 2030…" at bounding box center [373, 481] width 71 height 26
click at [430, 585] on div "4" at bounding box center [418, 599] width 40 height 40
type input "2026-08-04"
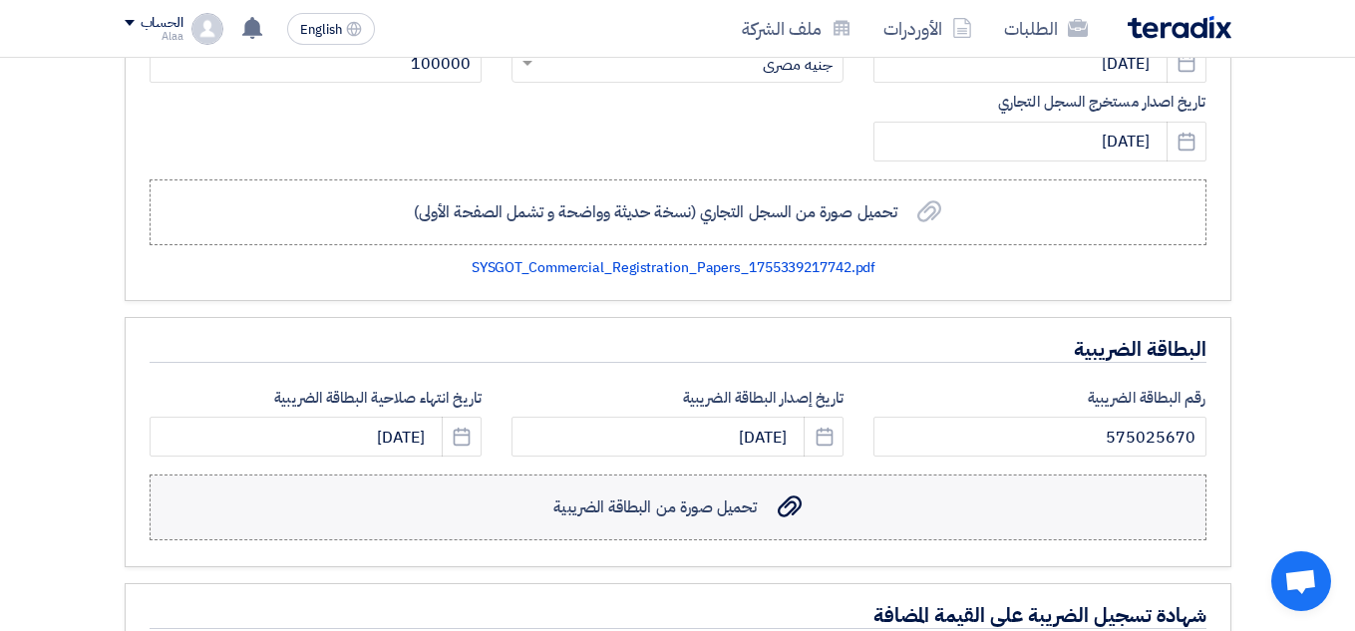
click at [692, 512] on span "تحميل صورة من البطاقة الضريبية" at bounding box center [654, 507] width 203 height 24
click at [0, 0] on input "تحميل صورة من البطاقة الضريبية تحميل صورة من البطاقة الضريبية" at bounding box center [0, 0] width 0 height 0
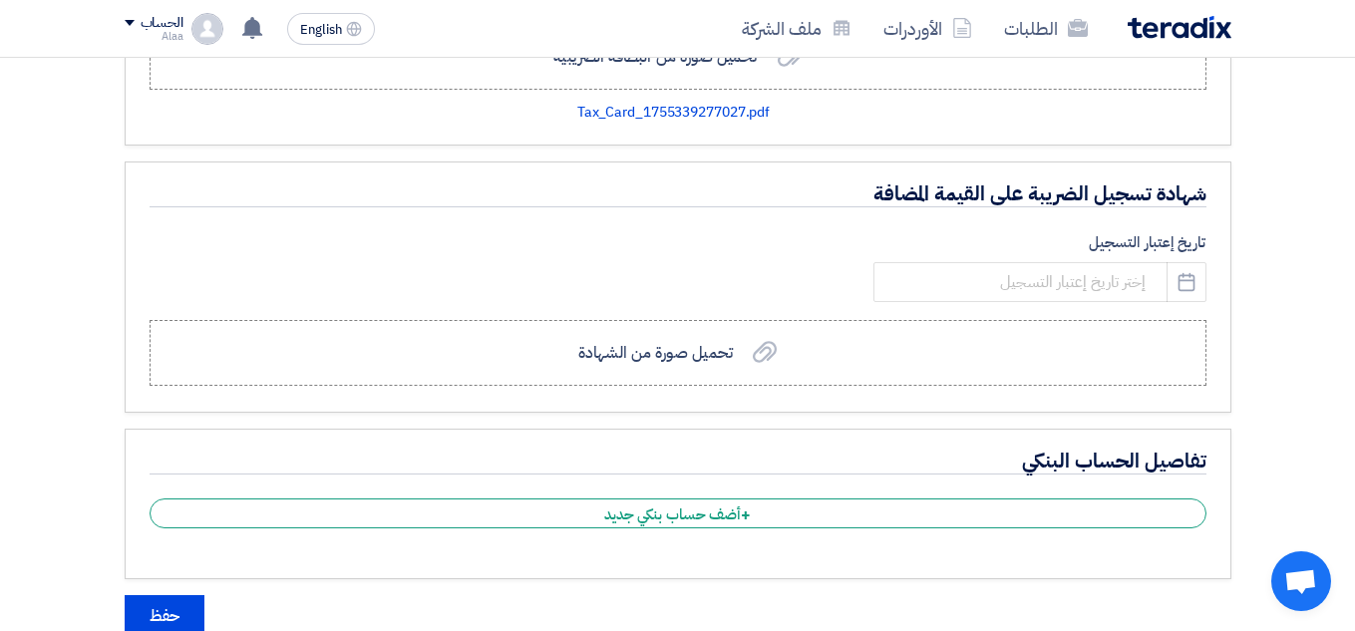
scroll to position [2048, 0]
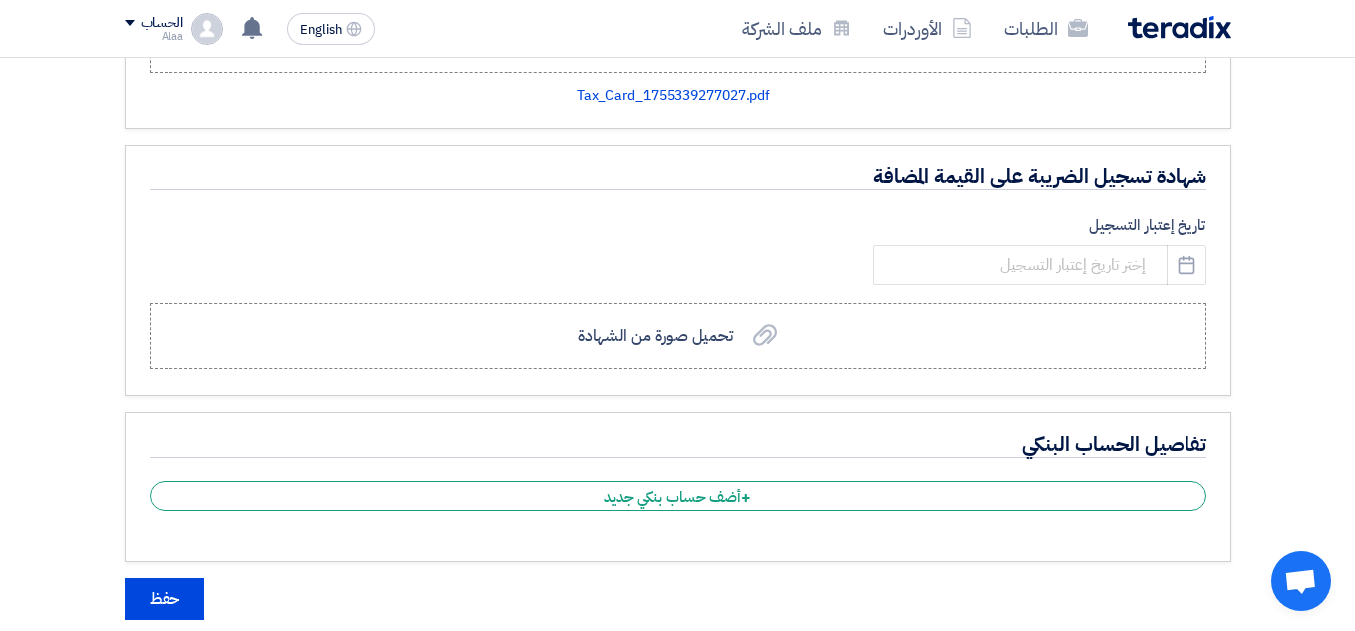
click at [1179, 265] on use "button" at bounding box center [1186, 264] width 17 height 18
select select "8"
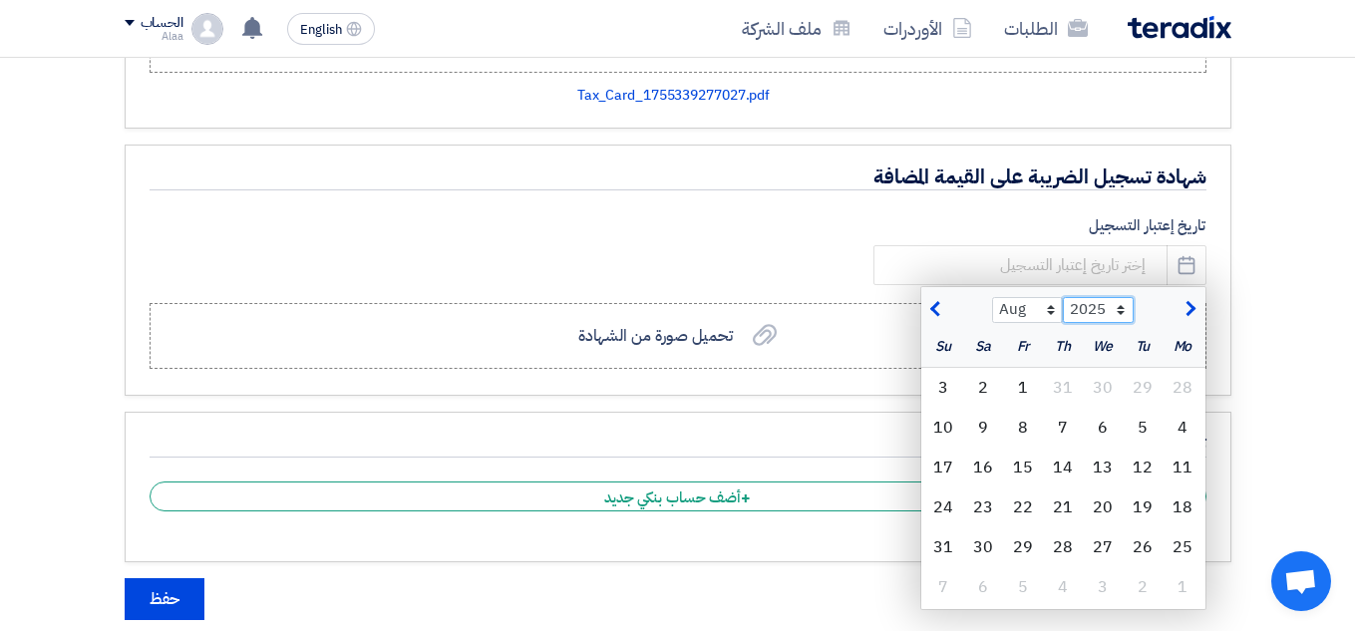
click at [1109, 306] on select "2015 2016 2017 2018 2019 2020 2021 2022 2023 2024 2025 2026 2027 2028 2029 2030…" at bounding box center [1098, 310] width 71 height 26
select select "2021"
click at [1063, 297] on select "2015 2016 2017 2018 2019 2020 2021 2022 2023 2024 2025 2026 2027 2028 2029 2030…" at bounding box center [1098, 310] width 71 height 26
click at [1102, 424] on div "4" at bounding box center [1102, 428] width 40 height 40
type input "2021-08-04"
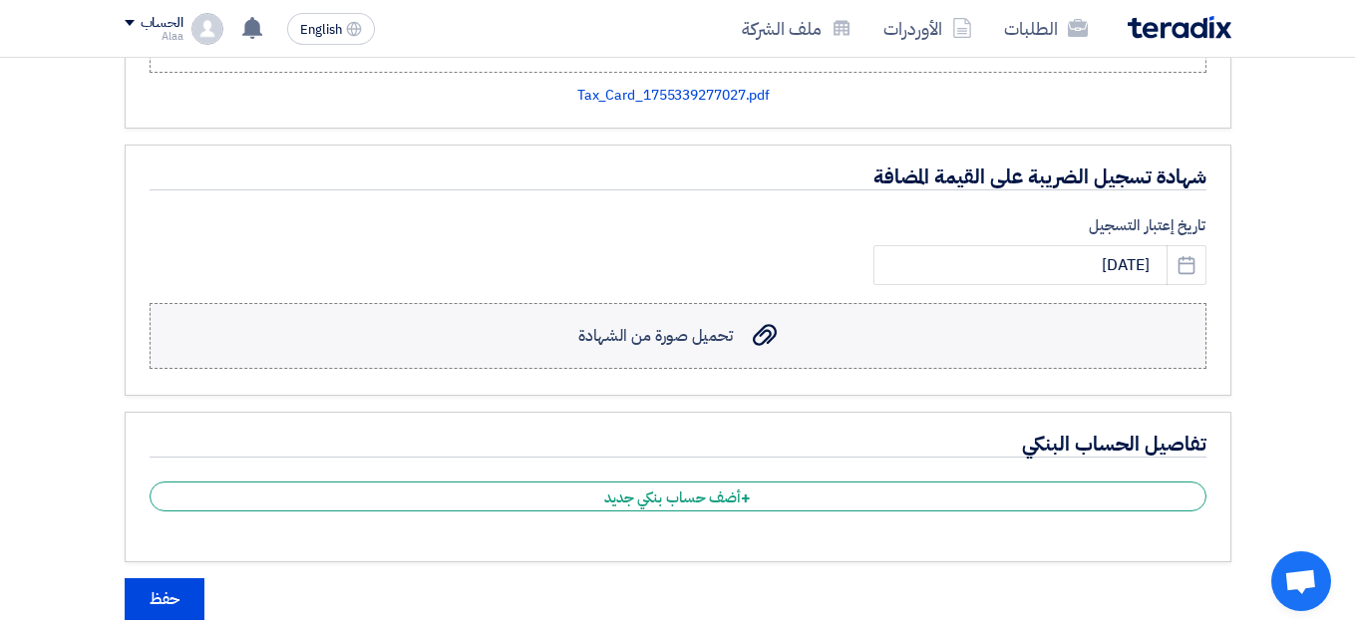
click at [904, 326] on label "تحميل صورة من الشهادة تحميل صورة من الشهادة" at bounding box center [678, 336] width 1057 height 66
click at [0, 0] on input "تحميل صورة من الشهادة تحميل صورة من الشهادة" at bounding box center [0, 0] width 0 height 0
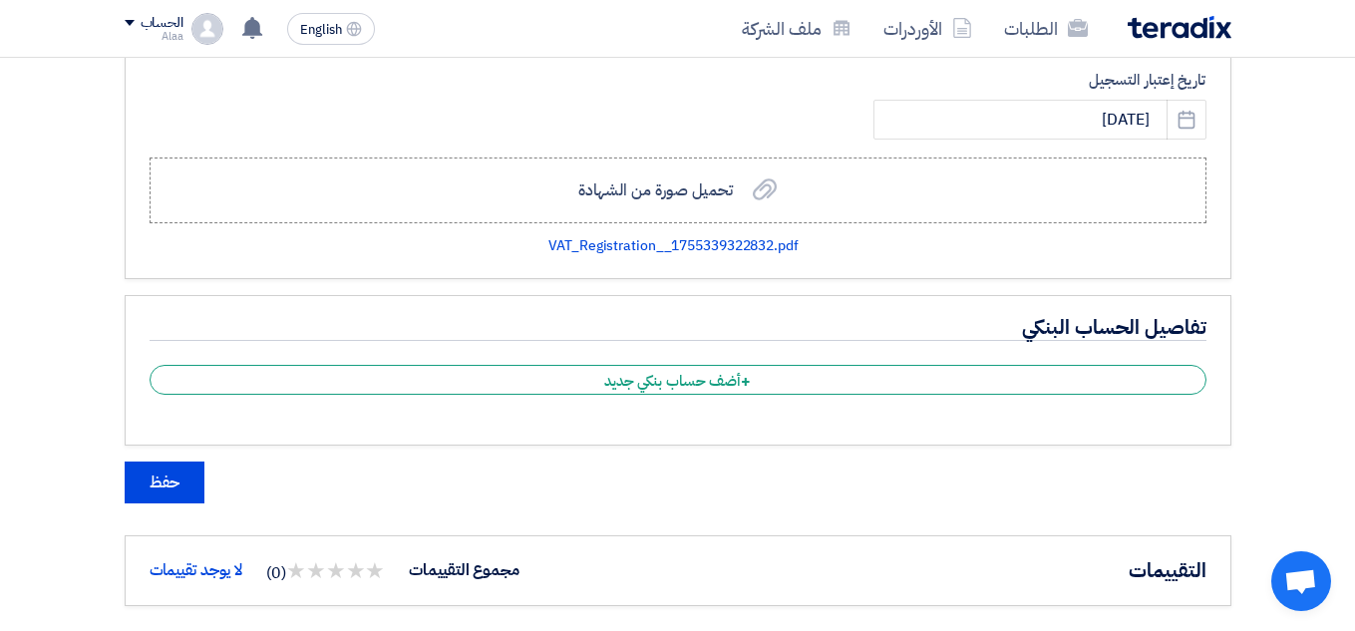
scroll to position [2195, 0]
click at [159, 471] on button "حفظ" at bounding box center [165, 481] width 80 height 42
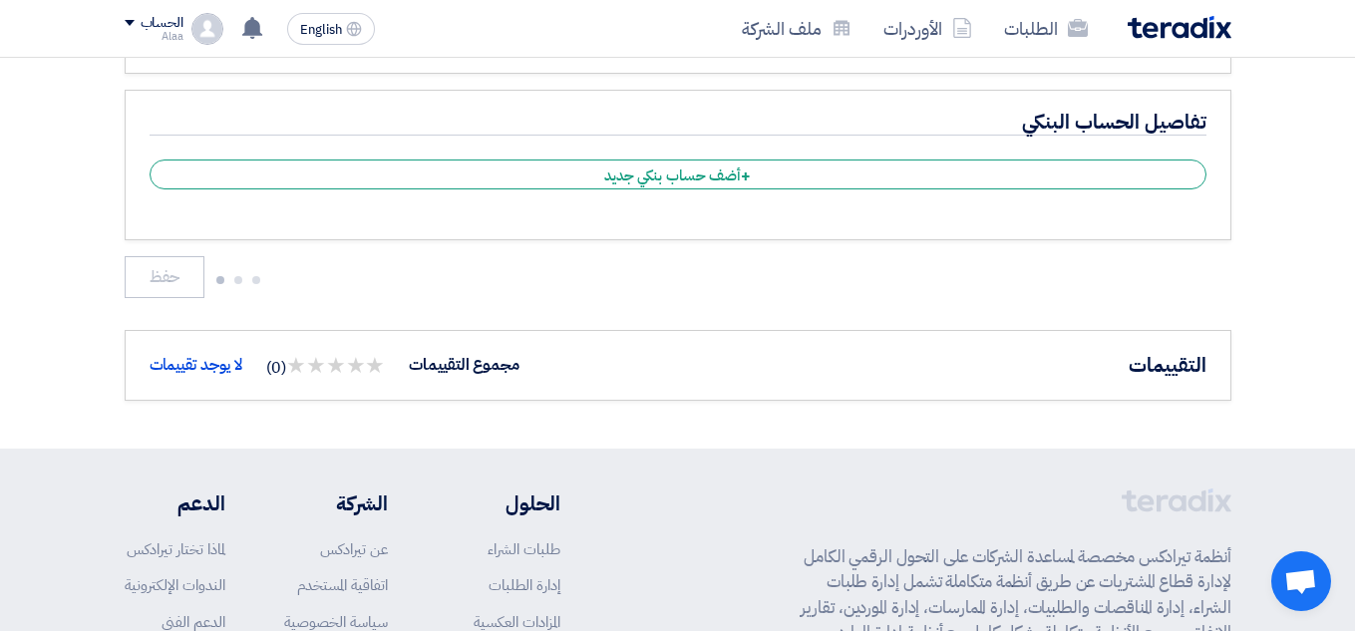
scroll to position [2398, 0]
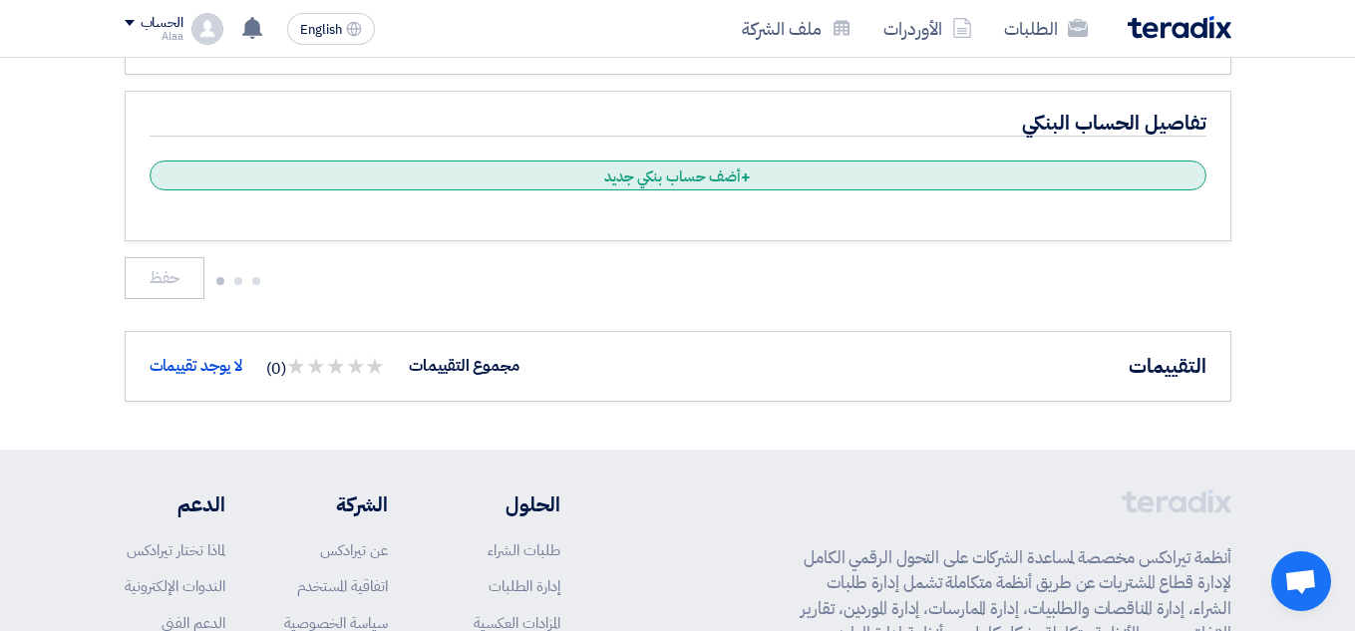
click at [598, 187] on div "+ أضف حساب بنكي جديد" at bounding box center [678, 175] width 1057 height 30
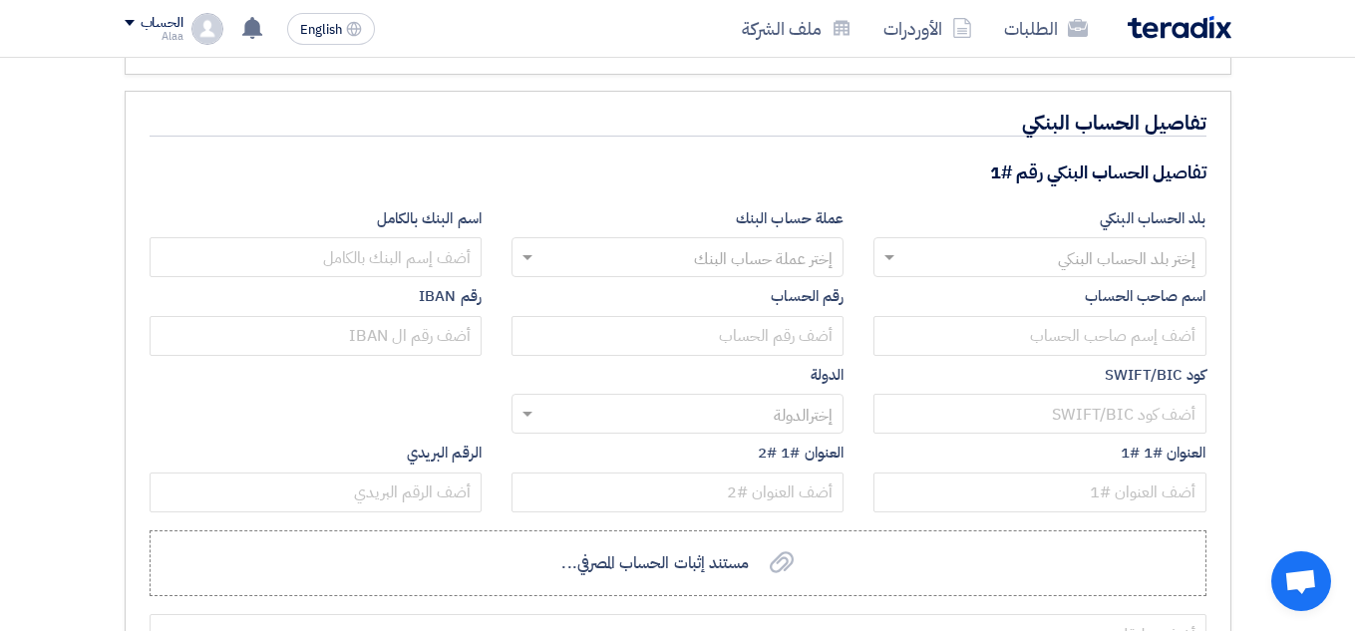
click at [1068, 284] on div "بلد الحساب البنكي إختر بلد الحساب البنكي" at bounding box center [1039, 246] width 362 height 79
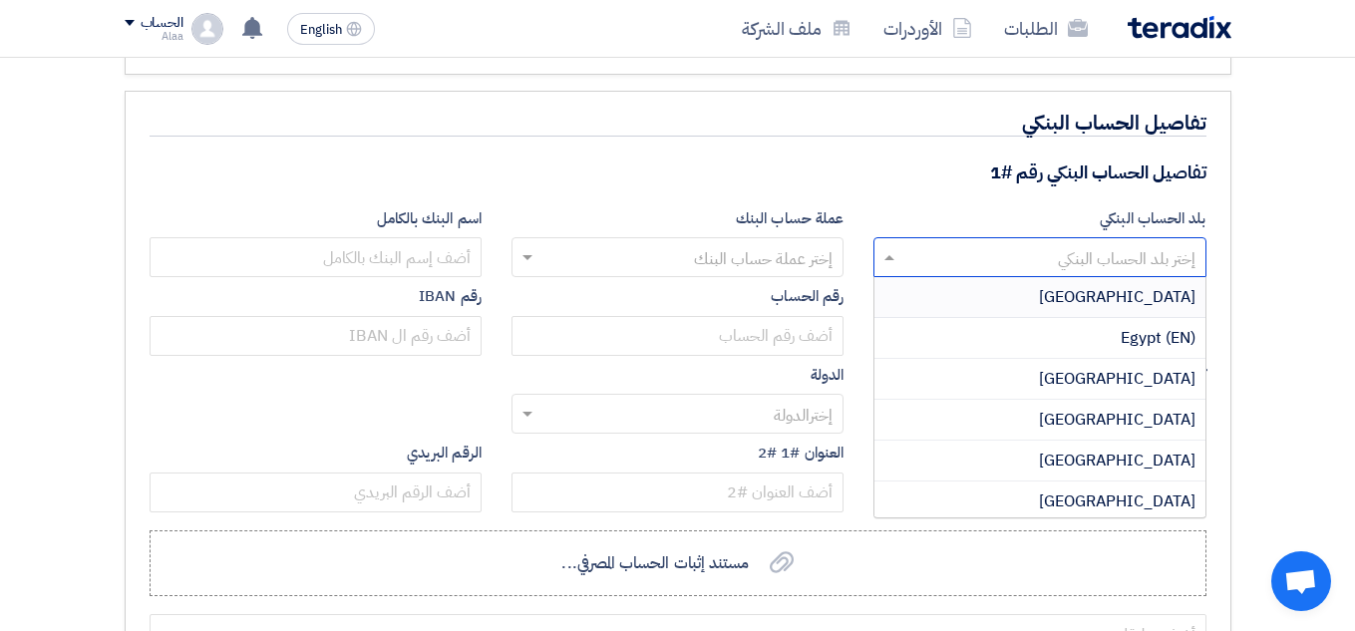
click at [1081, 255] on input "text" at bounding box center [1050, 259] width 292 height 33
click at [1109, 307] on div "Egypt" at bounding box center [1039, 297] width 330 height 41
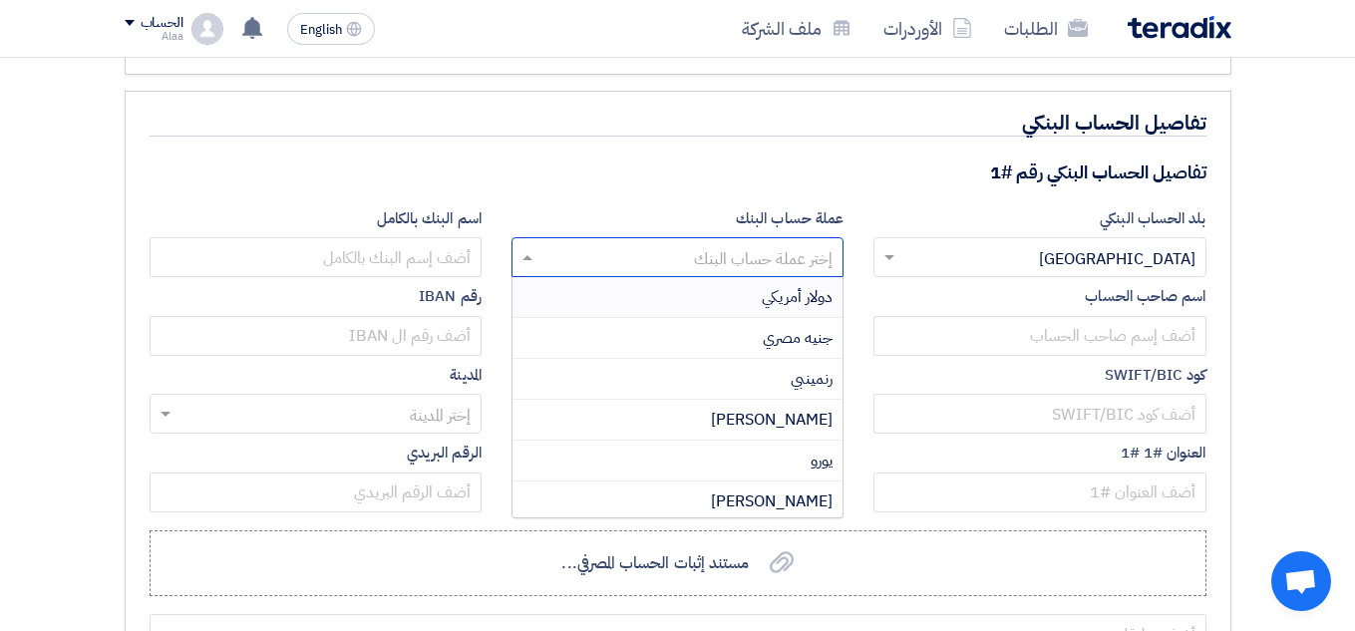
click at [682, 247] on div "إختر عملة حساب البنك" at bounding box center [677, 257] width 332 height 40
click at [704, 340] on div "جنيه مصري" at bounding box center [677, 338] width 330 height 41
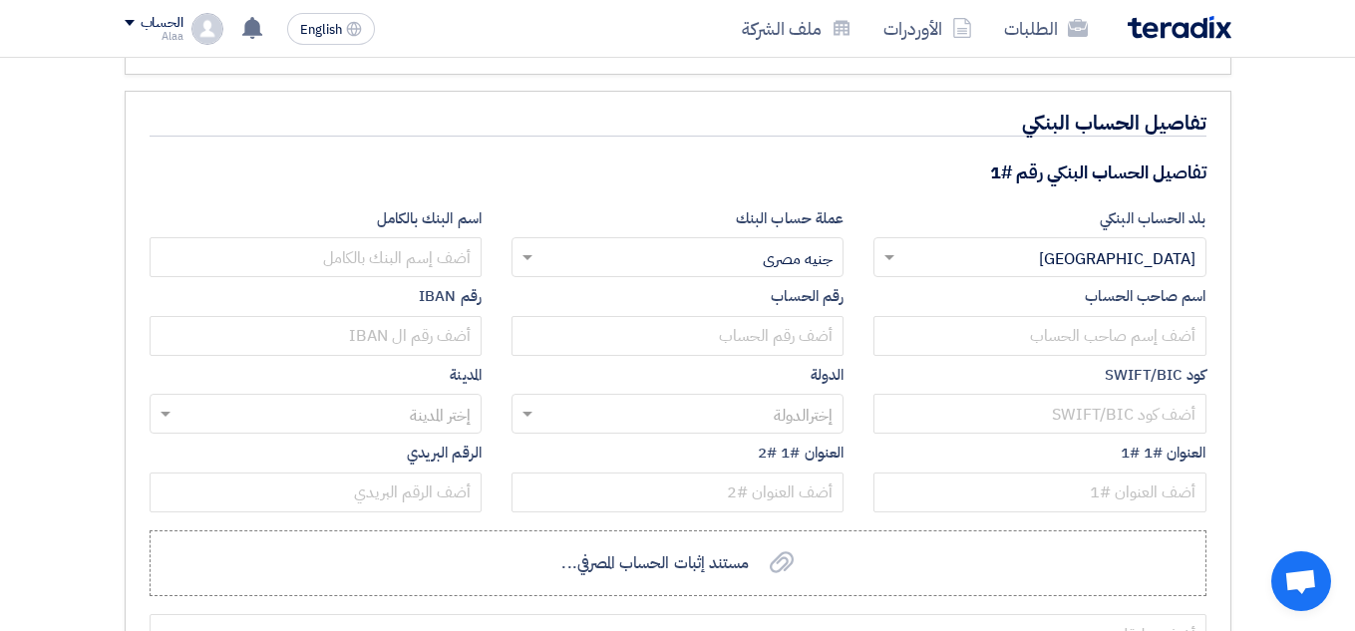
click at [420, 227] on label "اسم البنك بالكامل" at bounding box center [316, 218] width 332 height 23
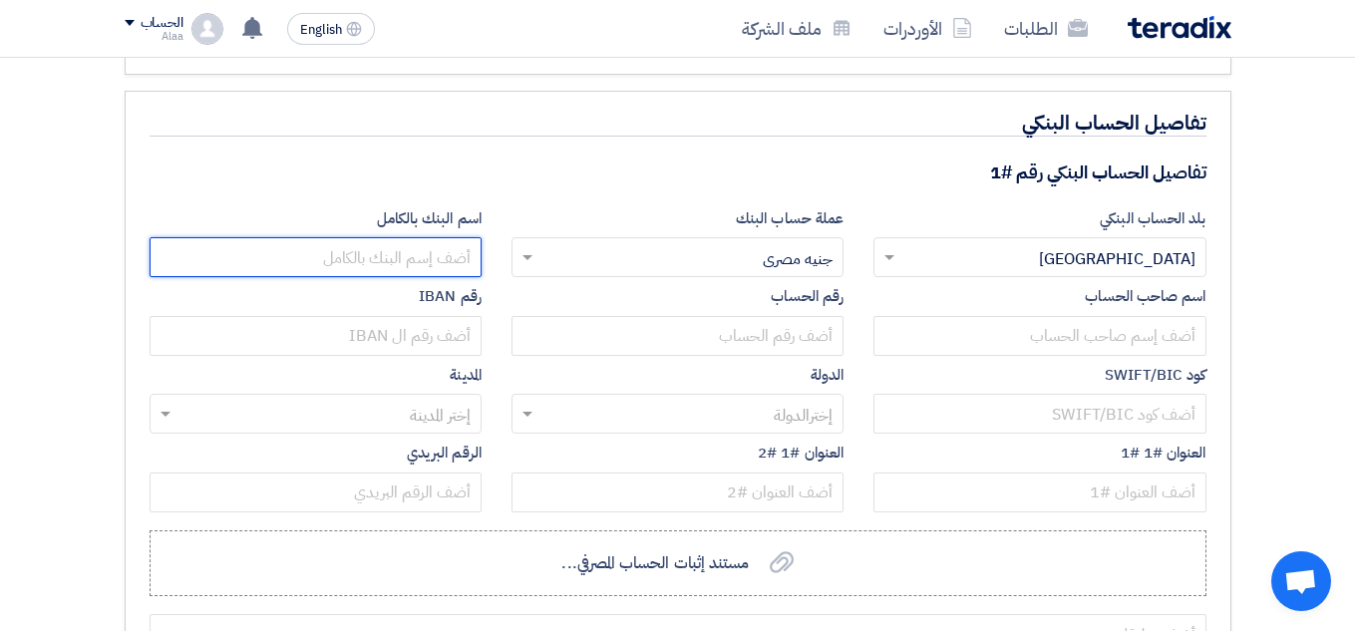
click at [421, 251] on input "text" at bounding box center [316, 257] width 332 height 40
type input "الاهلى المصري"
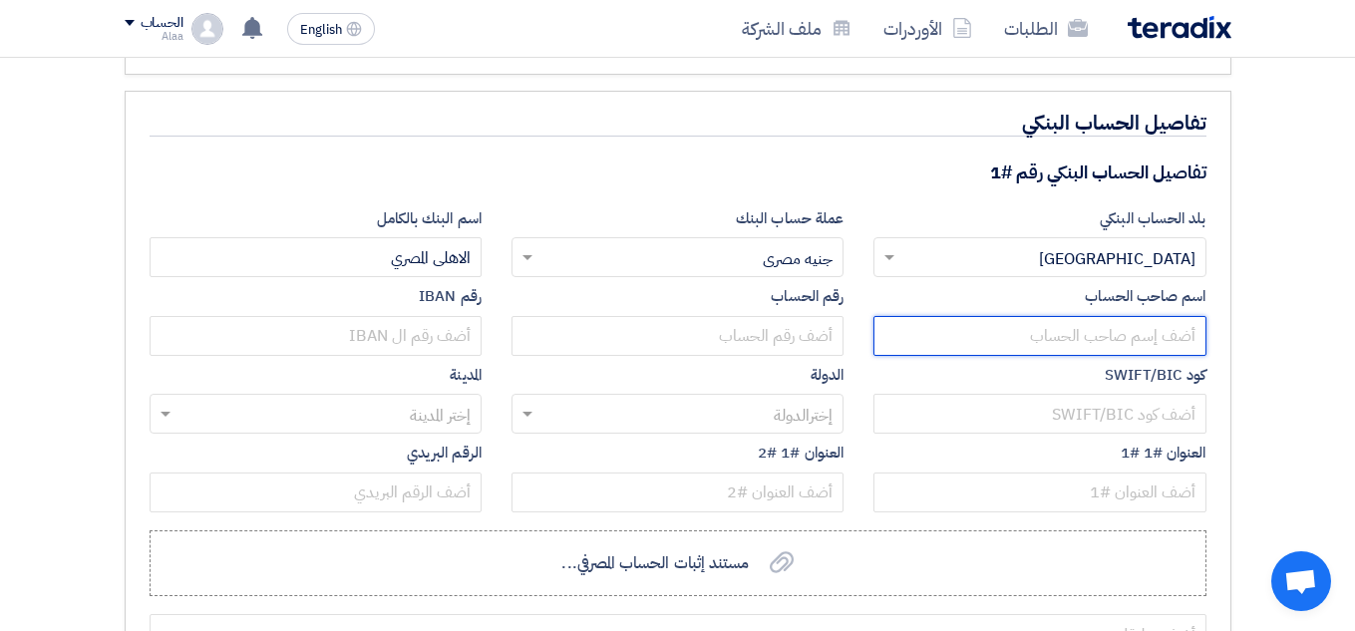
click at [992, 350] on input "text" at bounding box center [1039, 336] width 332 height 40
type input "م"
type input "سيسجوت للبرمجيات وقواعد البيانات"
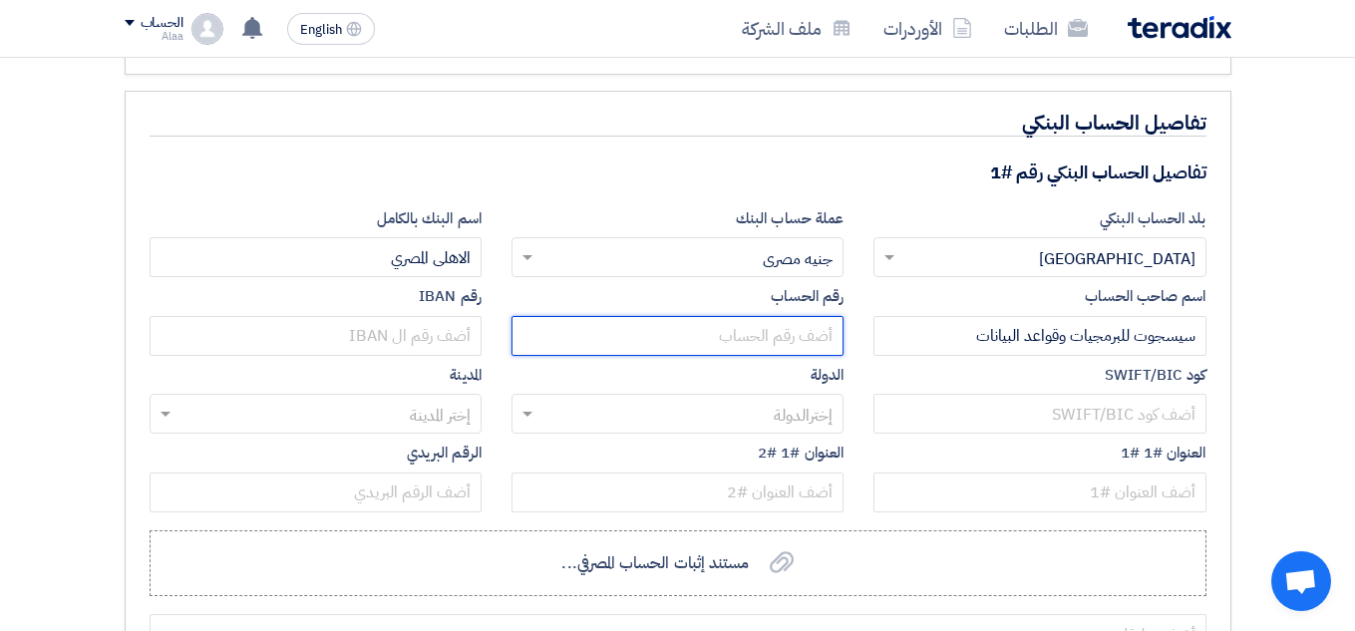
click at [832, 334] on input "text" at bounding box center [677, 336] width 332 height 40
type input "0293071188326601017"
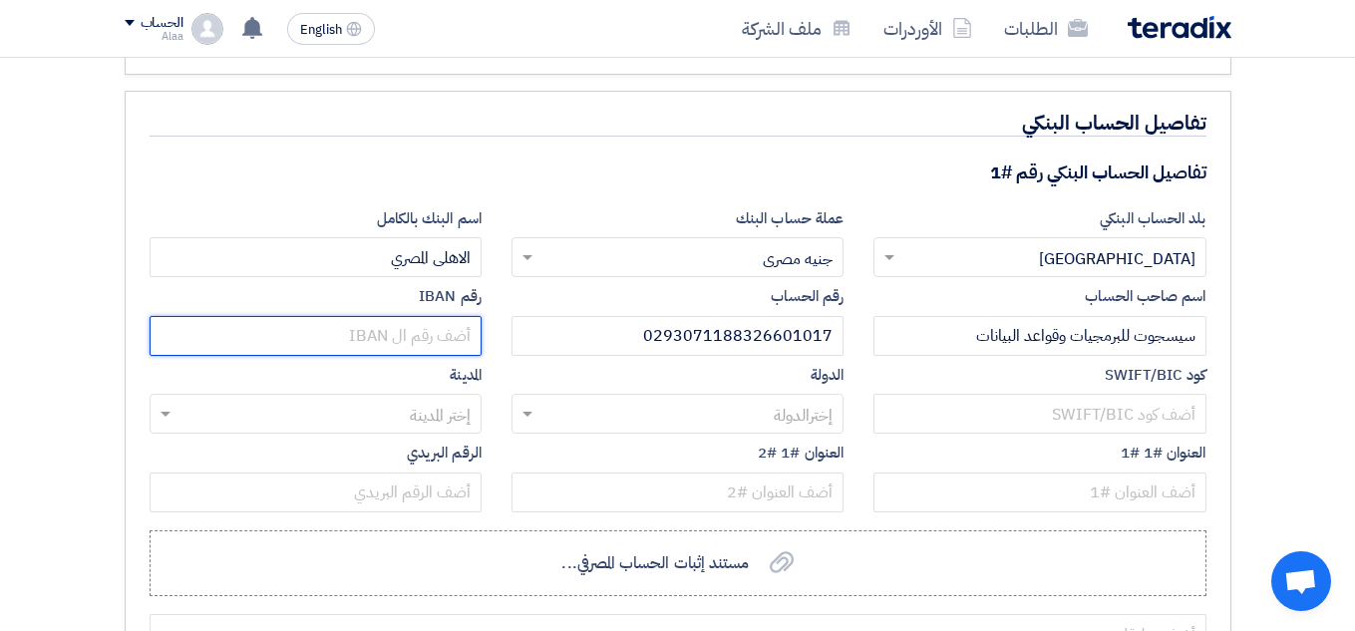
click at [345, 351] on input "text" at bounding box center [316, 336] width 332 height 40
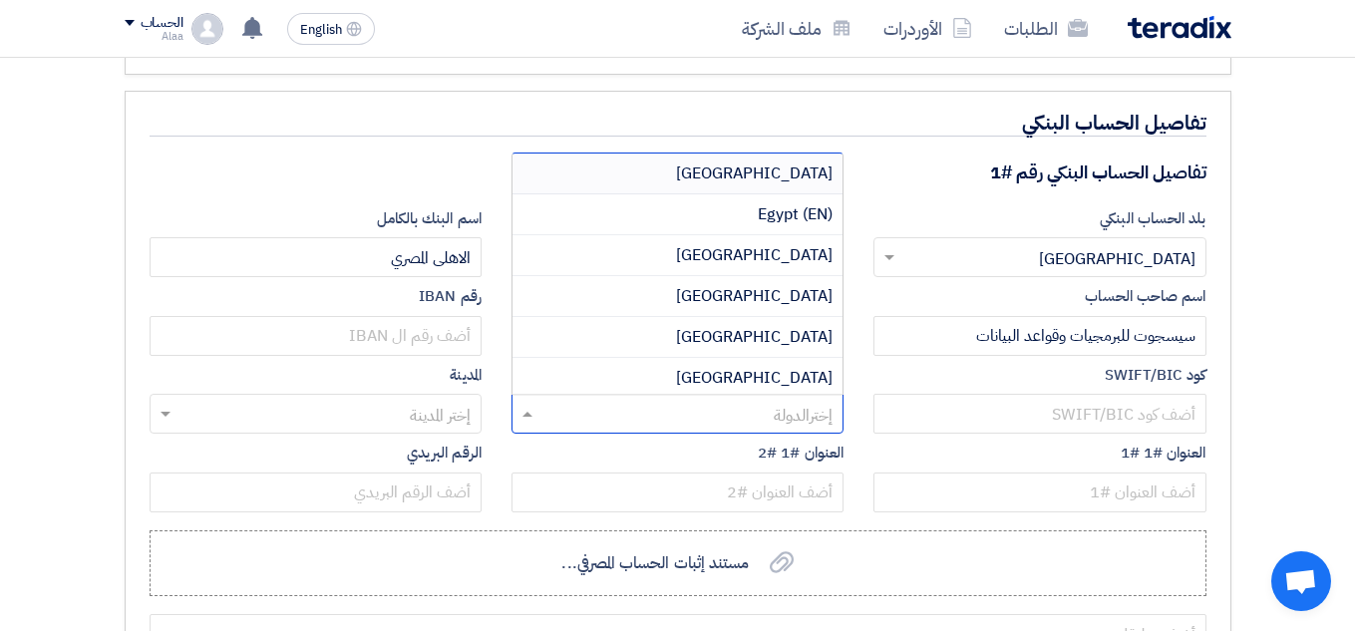
click at [724, 427] on input "text" at bounding box center [688, 416] width 292 height 33
click at [791, 178] on span "Egypt" at bounding box center [754, 173] width 156 height 24
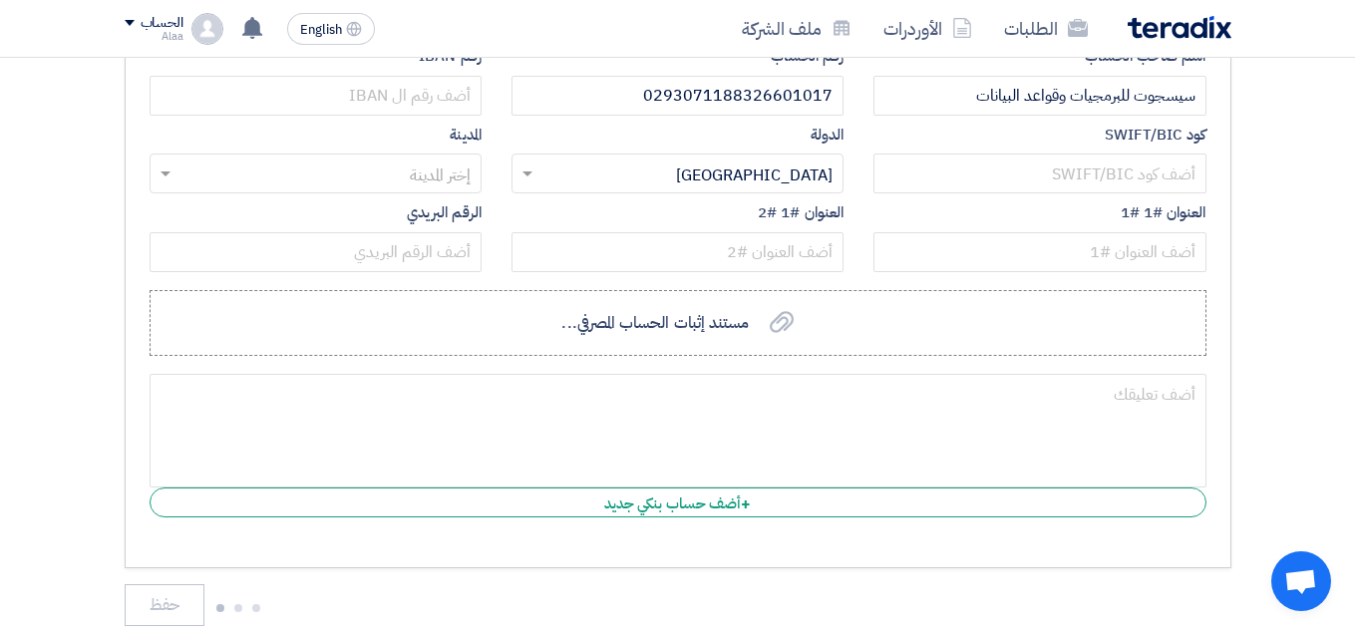
scroll to position [2637, 0]
click at [431, 179] on input "text" at bounding box center [326, 176] width 292 height 33
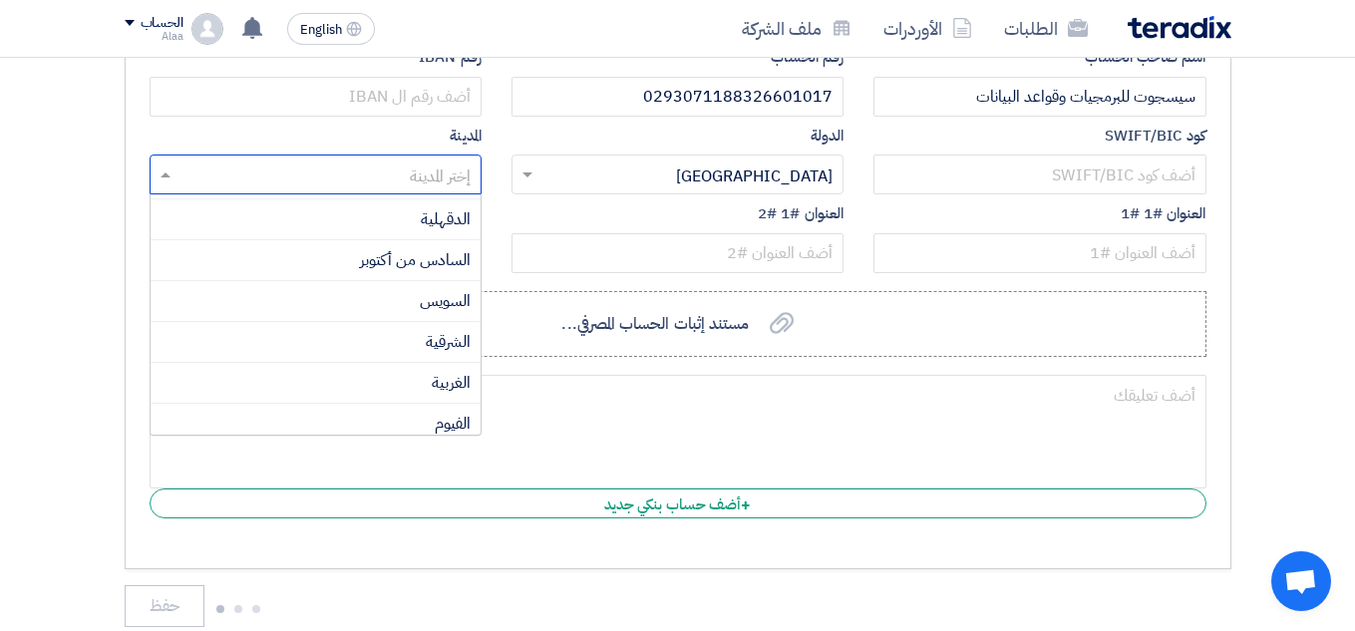
scroll to position [405, 0]
click at [408, 340] on div "الشرقية" at bounding box center [316, 341] width 330 height 41
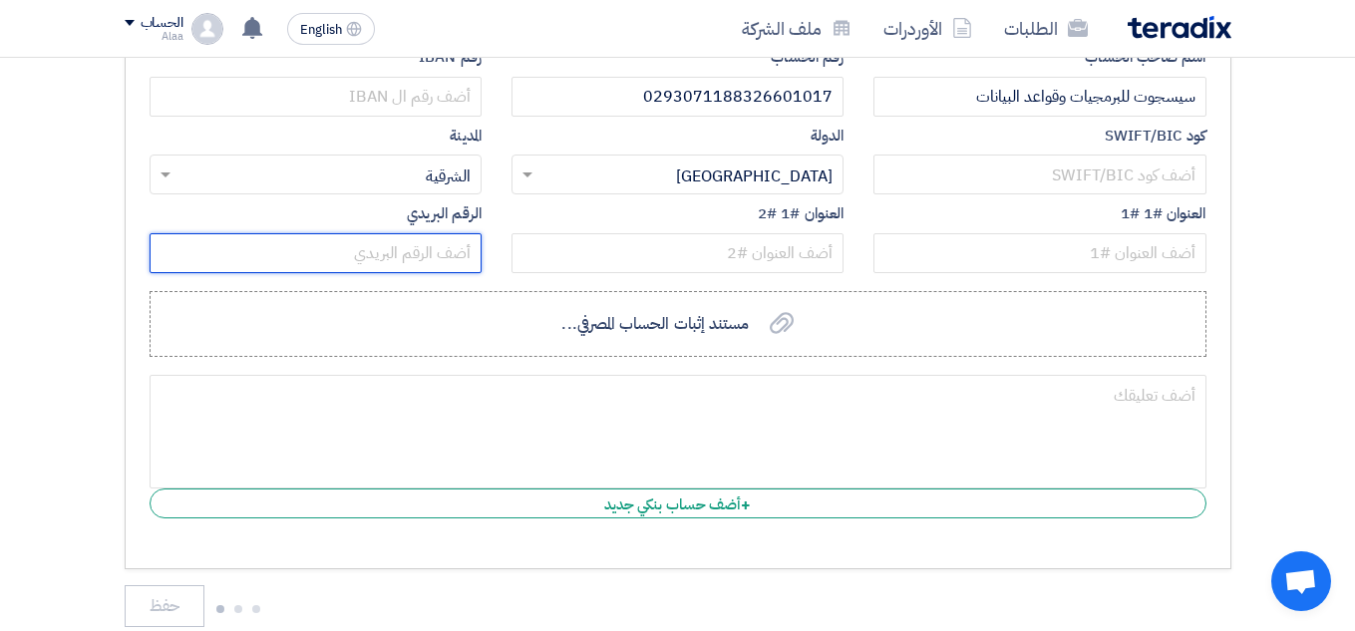
click at [427, 257] on input "text" at bounding box center [316, 253] width 332 height 40
click at [577, 223] on label "العنوان #1 #2" at bounding box center [677, 213] width 332 height 23
click at [675, 365] on div "تفاصيل الحساب البنكي تفاصيل الحساب البنكي رقم #1 بلد الحساب البنكي إختر بلد الح…" at bounding box center [678, 210] width 1106 height 718
click at [684, 336] on label "مستند إثبات الحساب المصرفي... مستند إثبات الحساب المصرفي..." at bounding box center [678, 324] width 1057 height 66
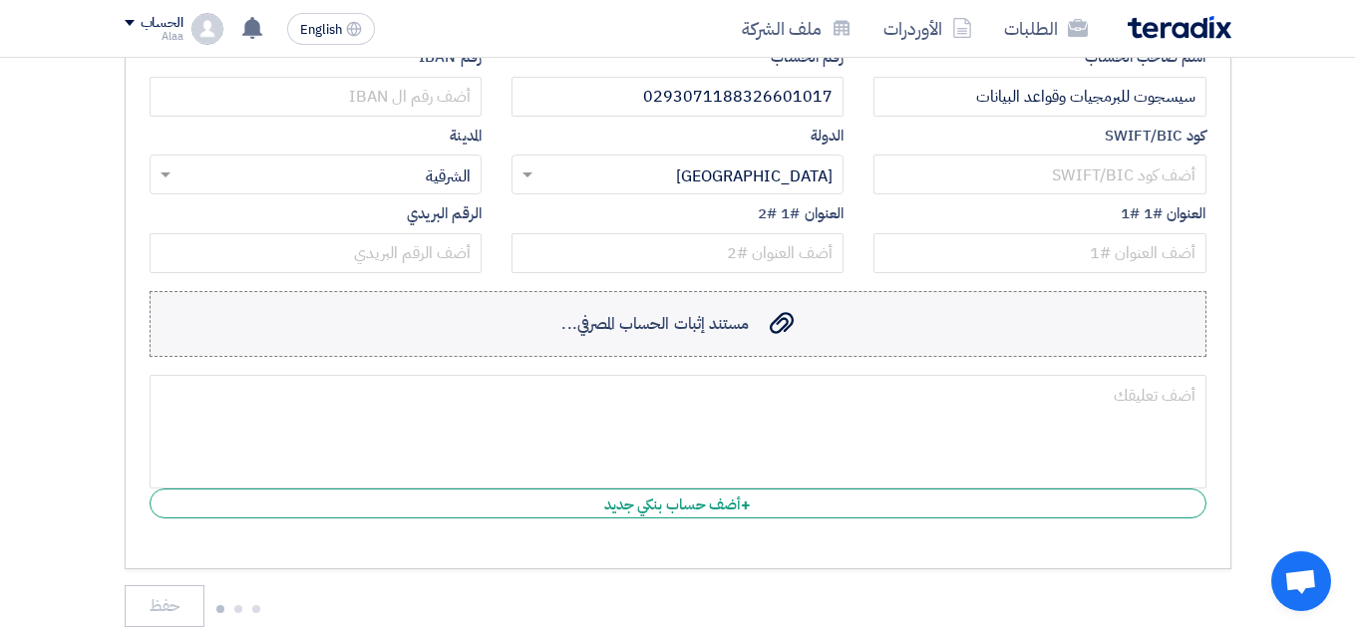
click at [0, 0] on input "مستند إثبات الحساب المصرفي... مستند إثبات الحساب المصرفي..." at bounding box center [0, 0] width 0 height 0
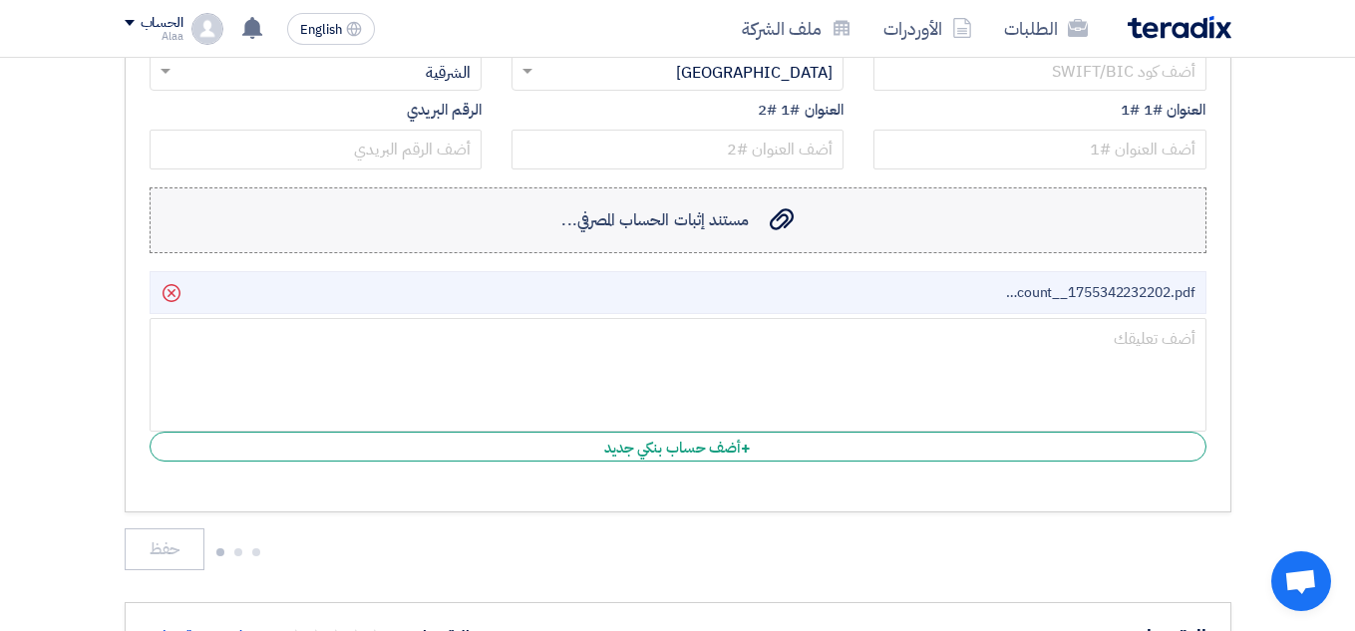
scroll to position [2738, 0]
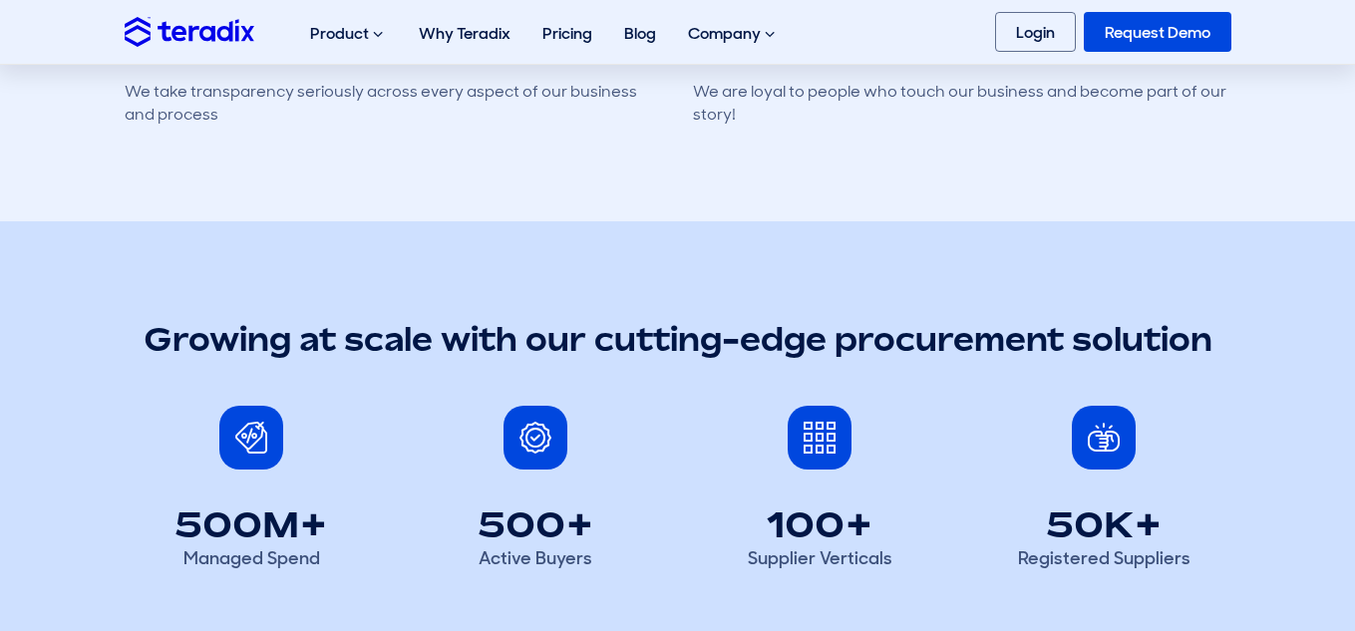
scroll to position [992, 0]
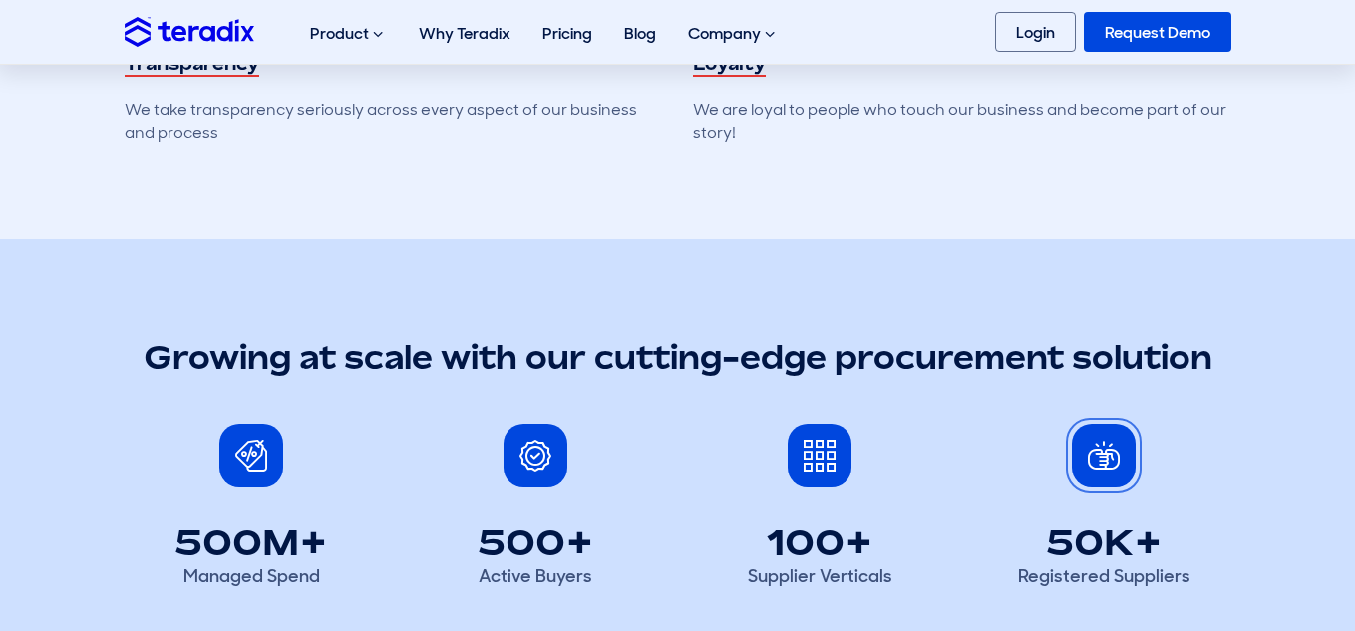
click at [1099, 455] on span at bounding box center [1103, 456] width 32 height 32
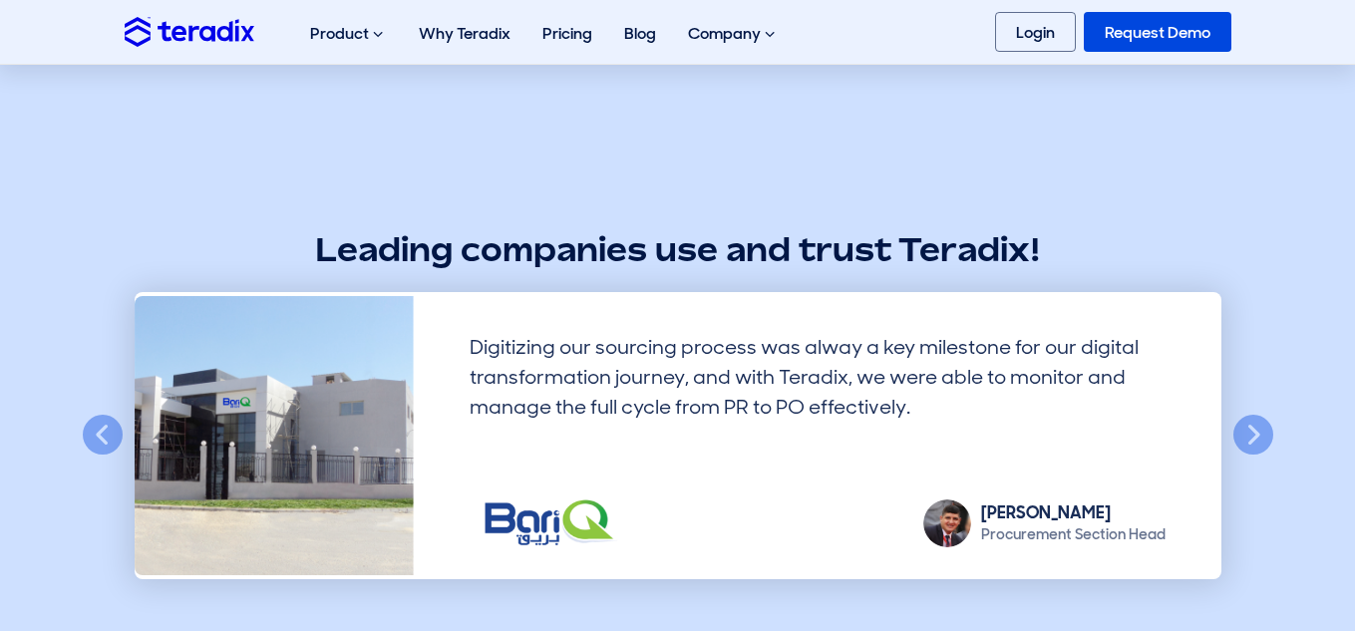
scroll to position [1574, 0]
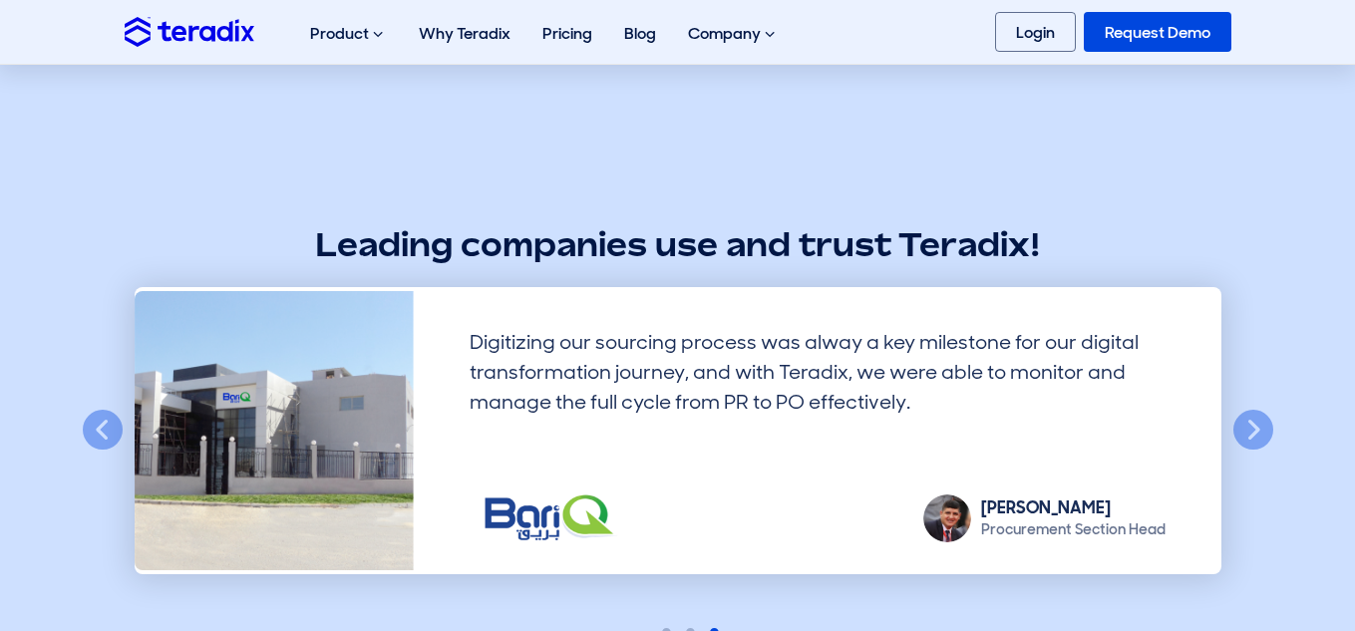
drag, startPoint x: 539, startPoint y: 517, endPoint x: 684, endPoint y: 291, distance: 268.5
click at [684, 291] on div "Digitizing our sourcing process was alway a key milestone for our digital trans…" at bounding box center [817, 430] width 807 height 287
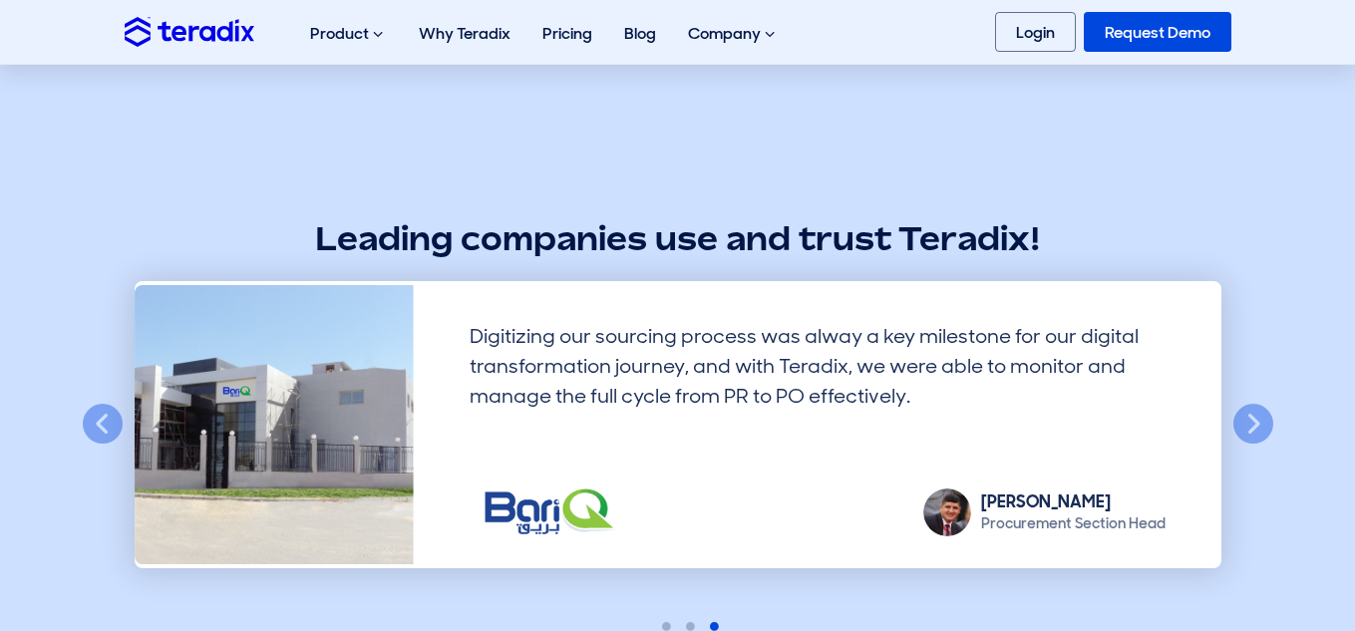
scroll to position [1579, 0]
click at [1261, 434] on button "Next" at bounding box center [1253, 426] width 44 height 44
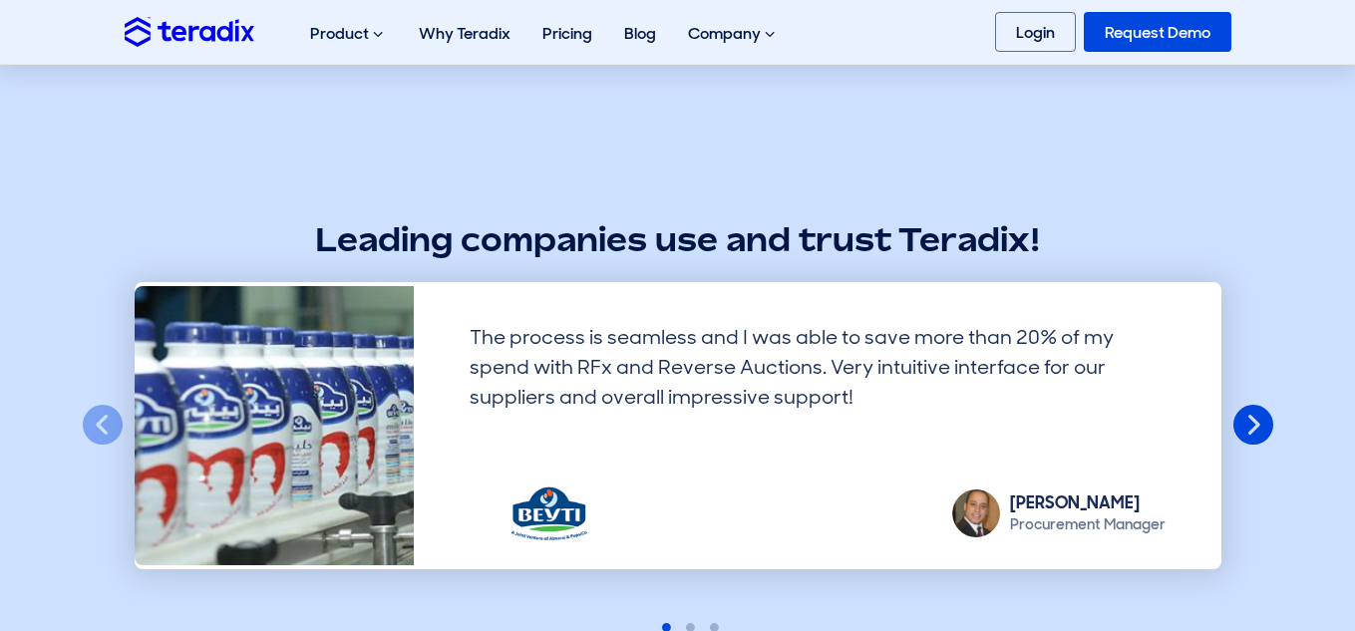
click at [1261, 420] on button "Next" at bounding box center [1253, 426] width 44 height 44
